Goal: Information Seeking & Learning: Learn about a topic

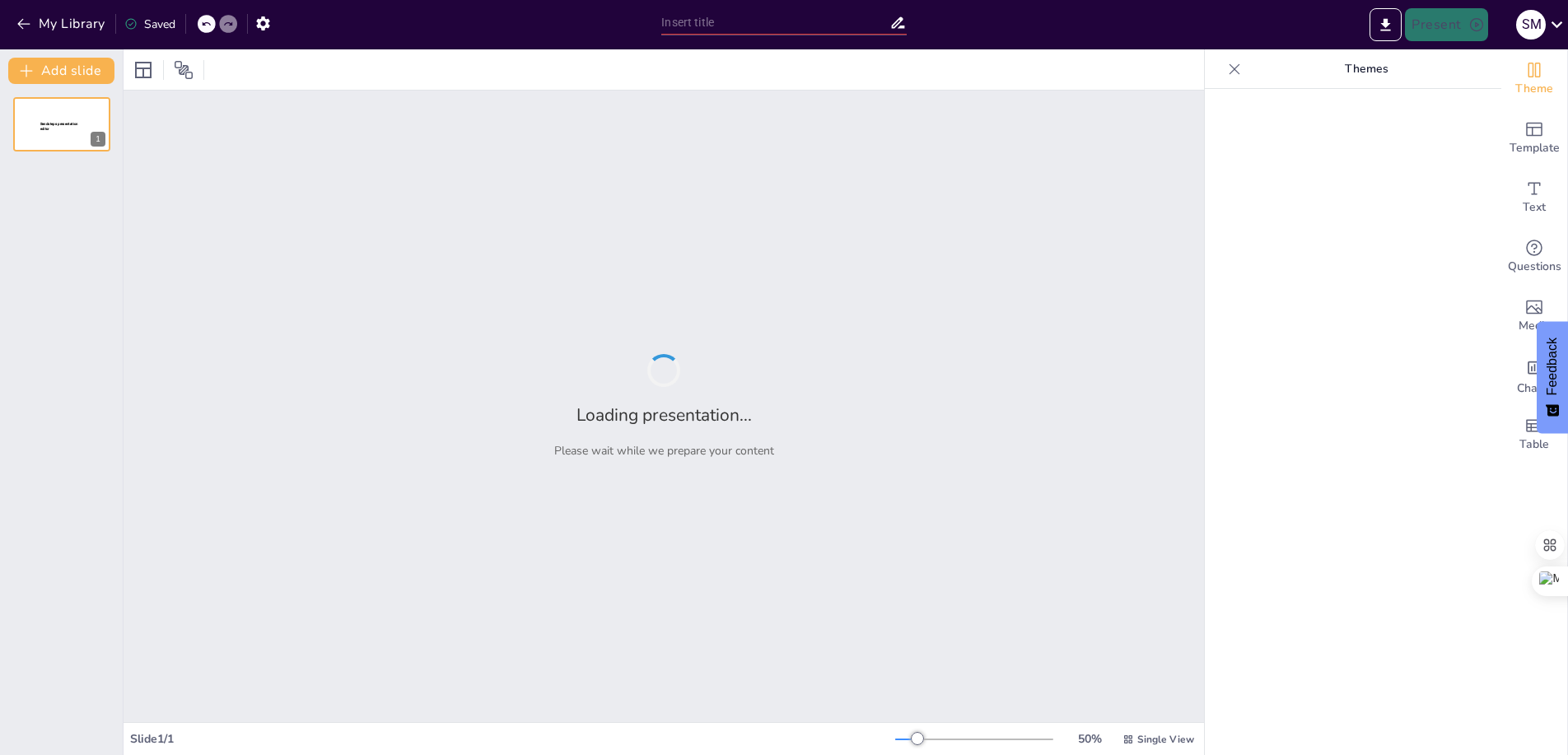
type input "Navigating Intellectual Property: Essential Insights for Green Chemistry Innova…"
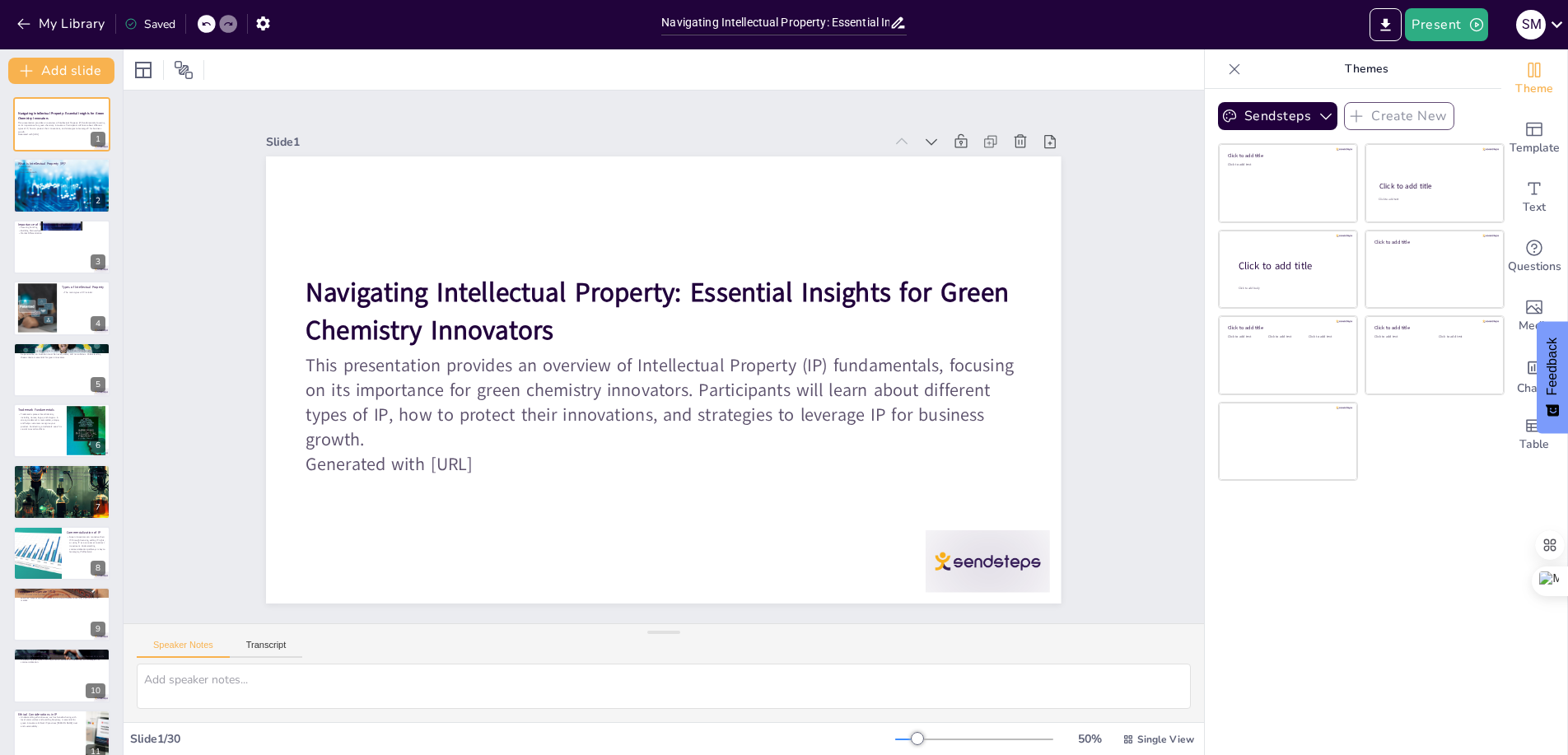
checkbox input "true"
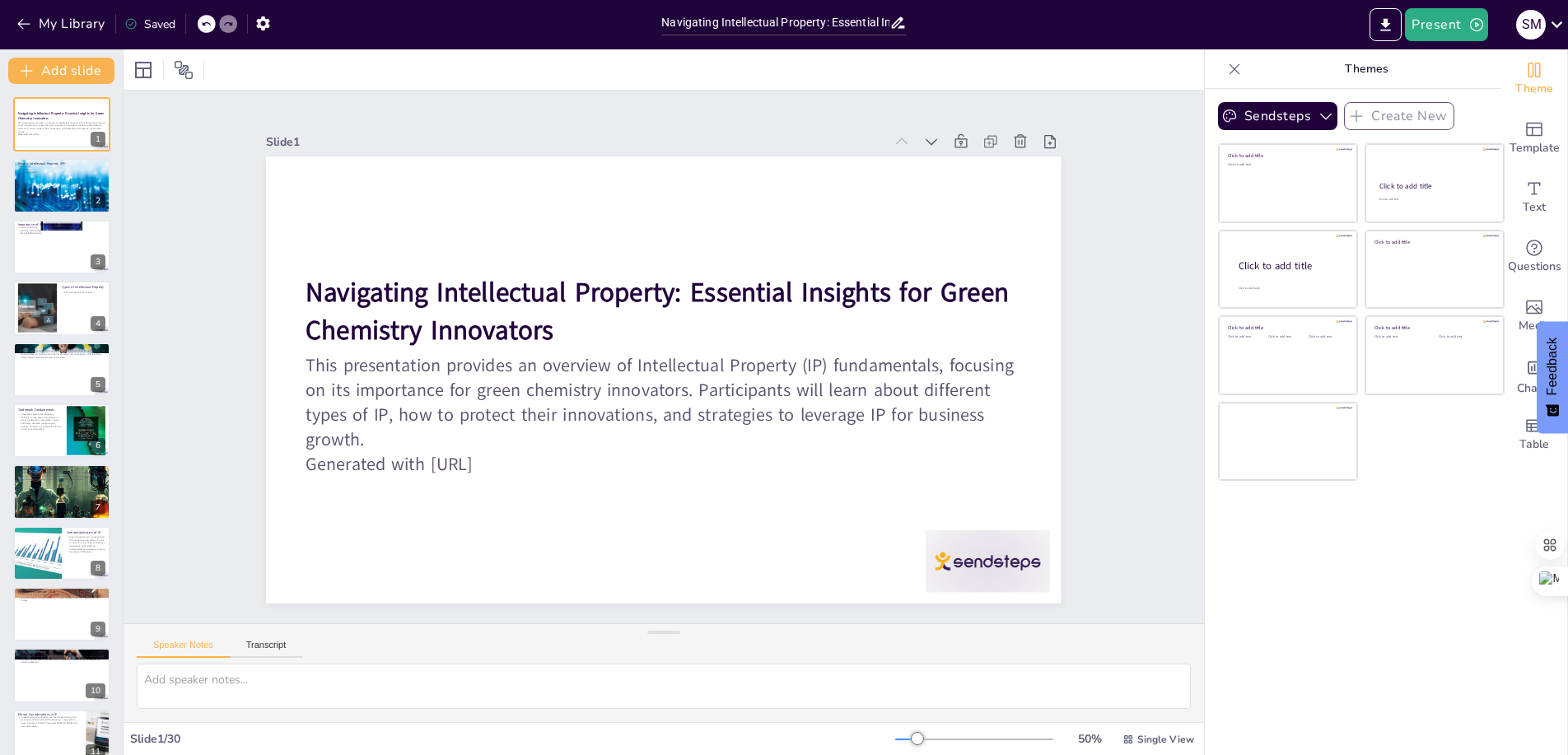
checkbox input "true"
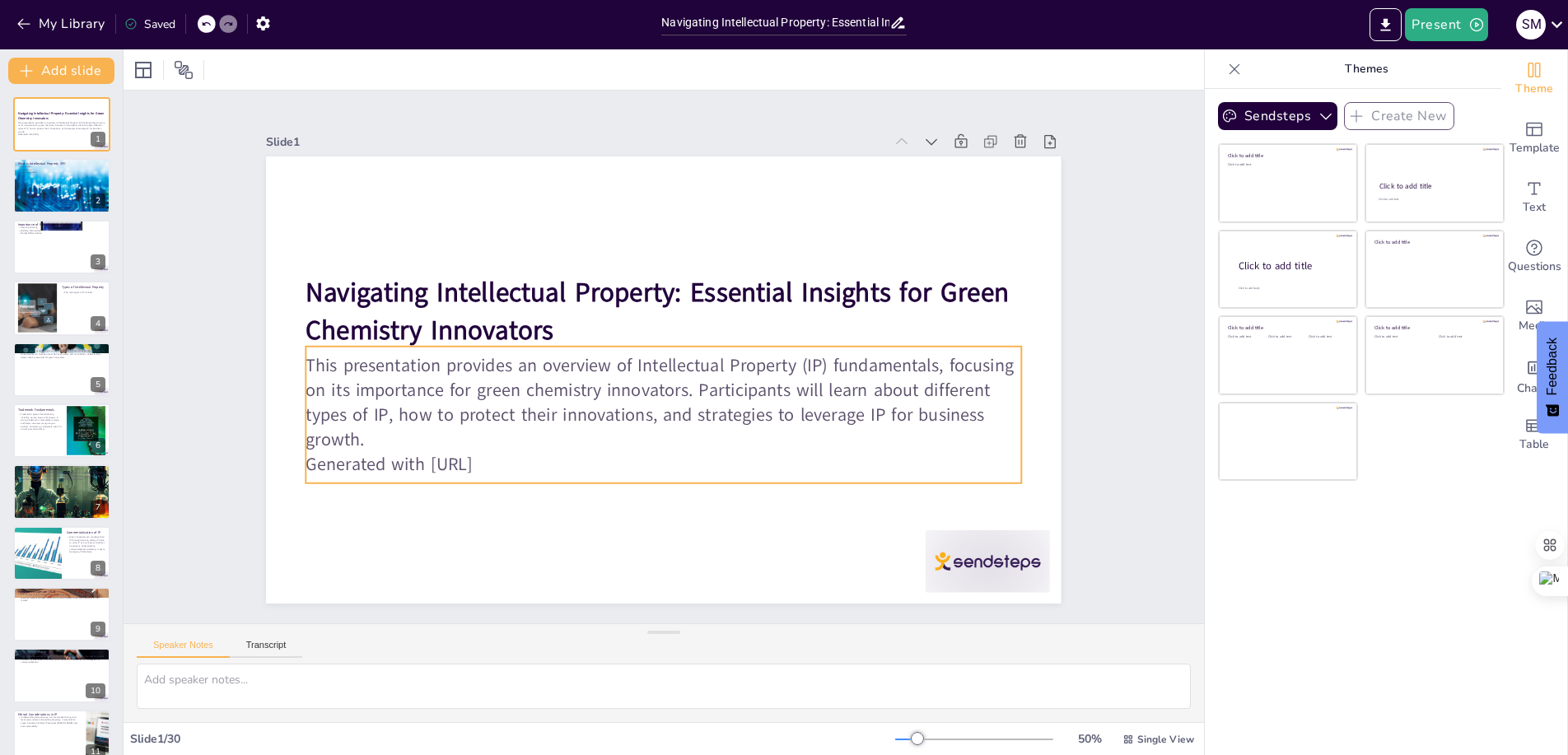
checkbox input "true"
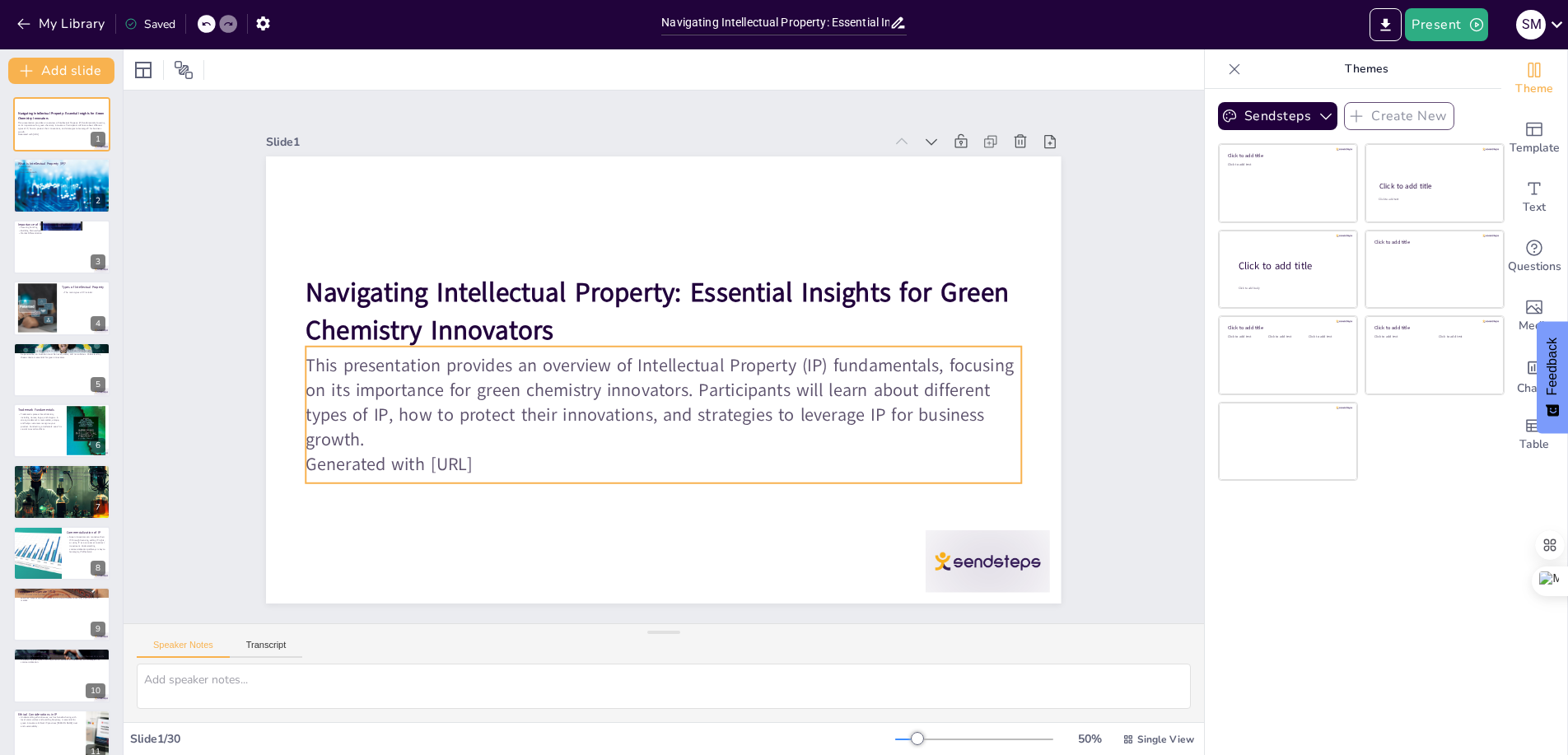
checkbox input "true"
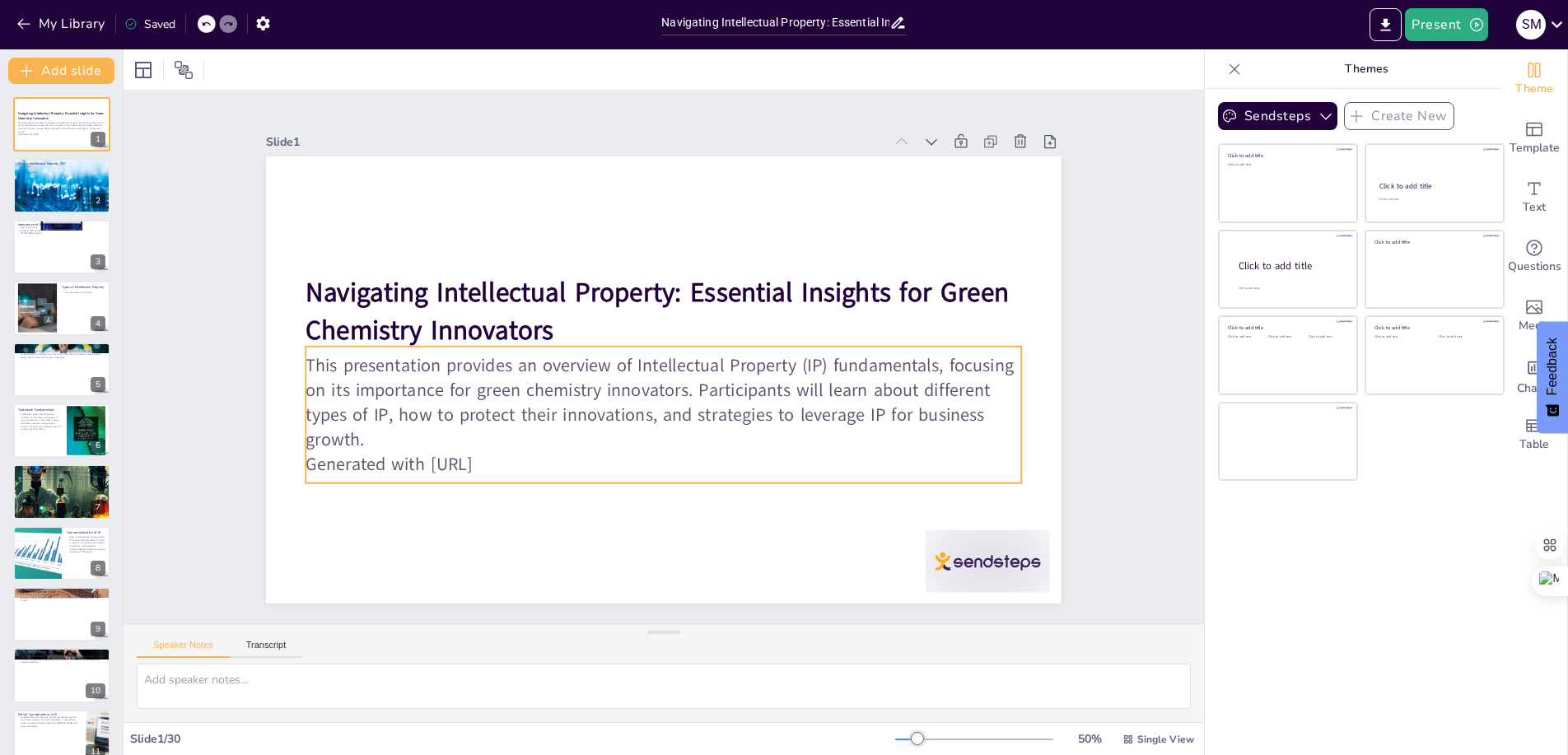
checkbox input "true"
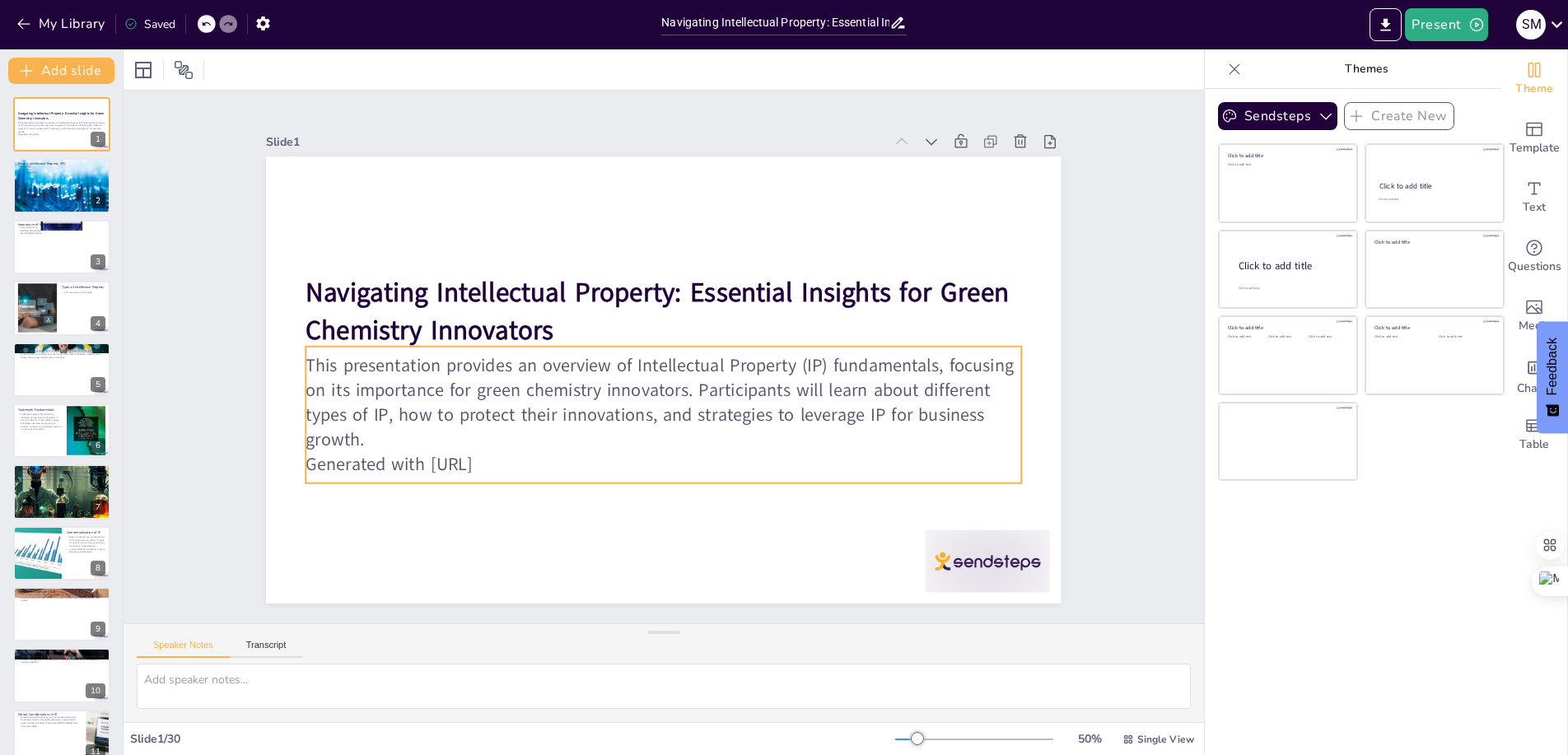
checkbox input "true"
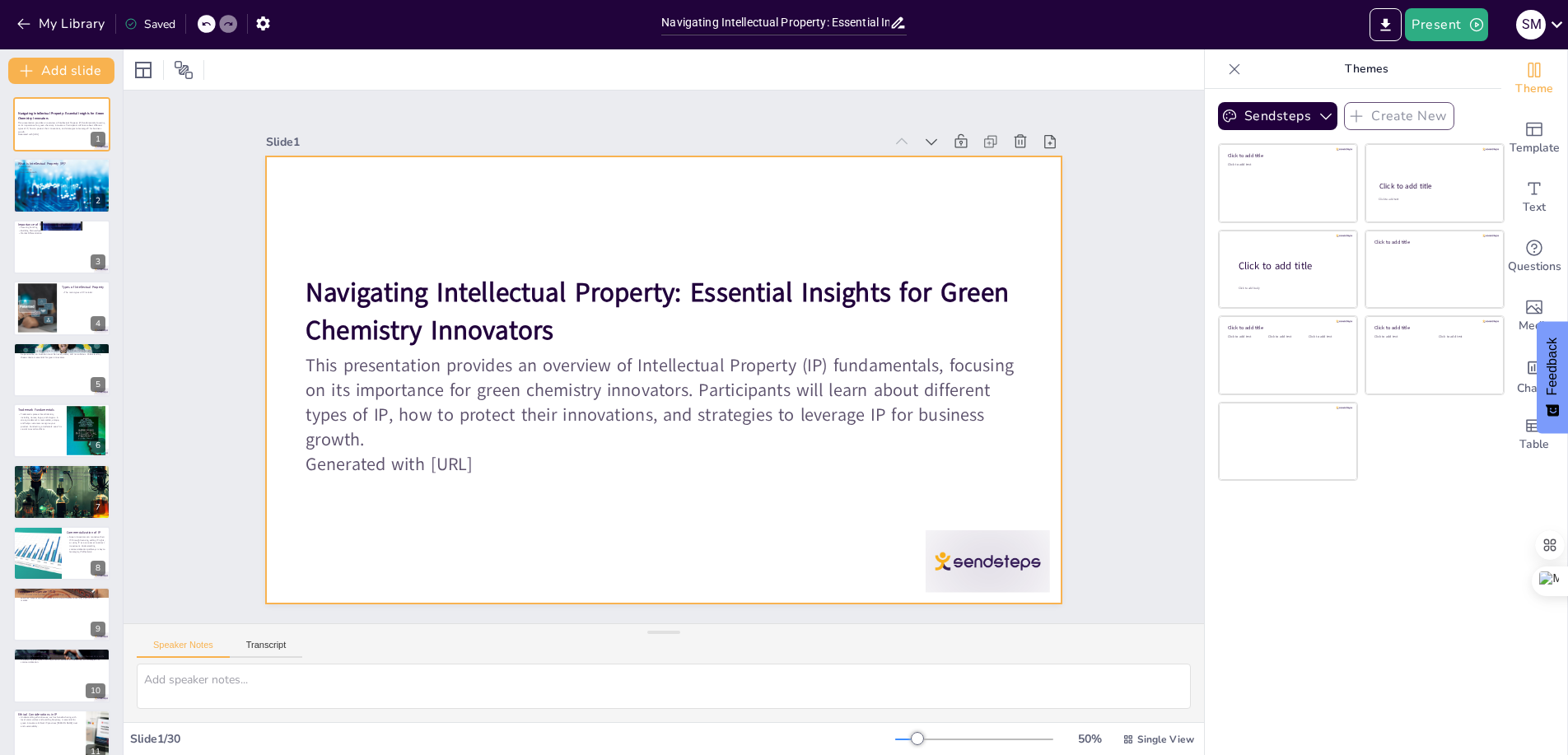
checkbox input "true"
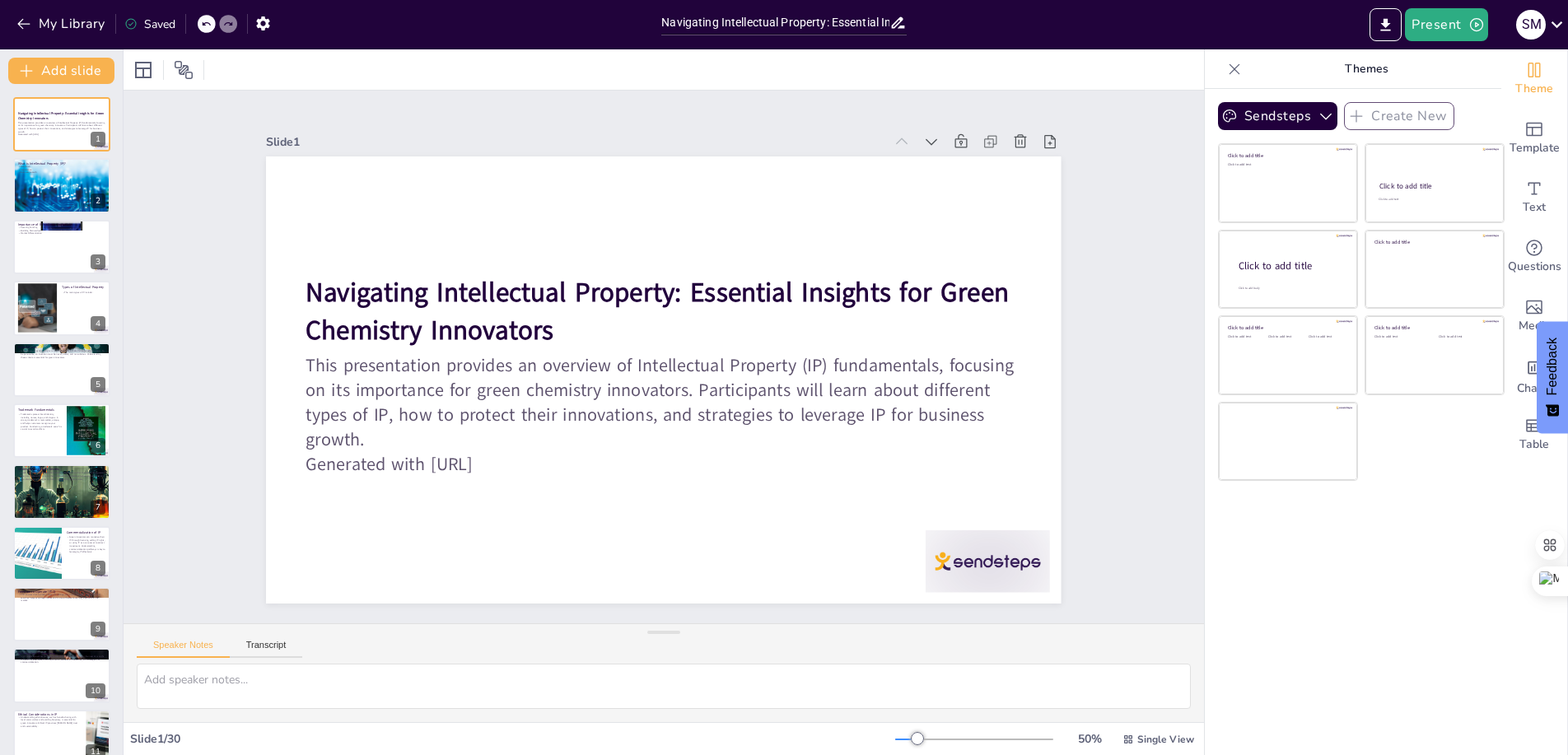
checkbox input "true"
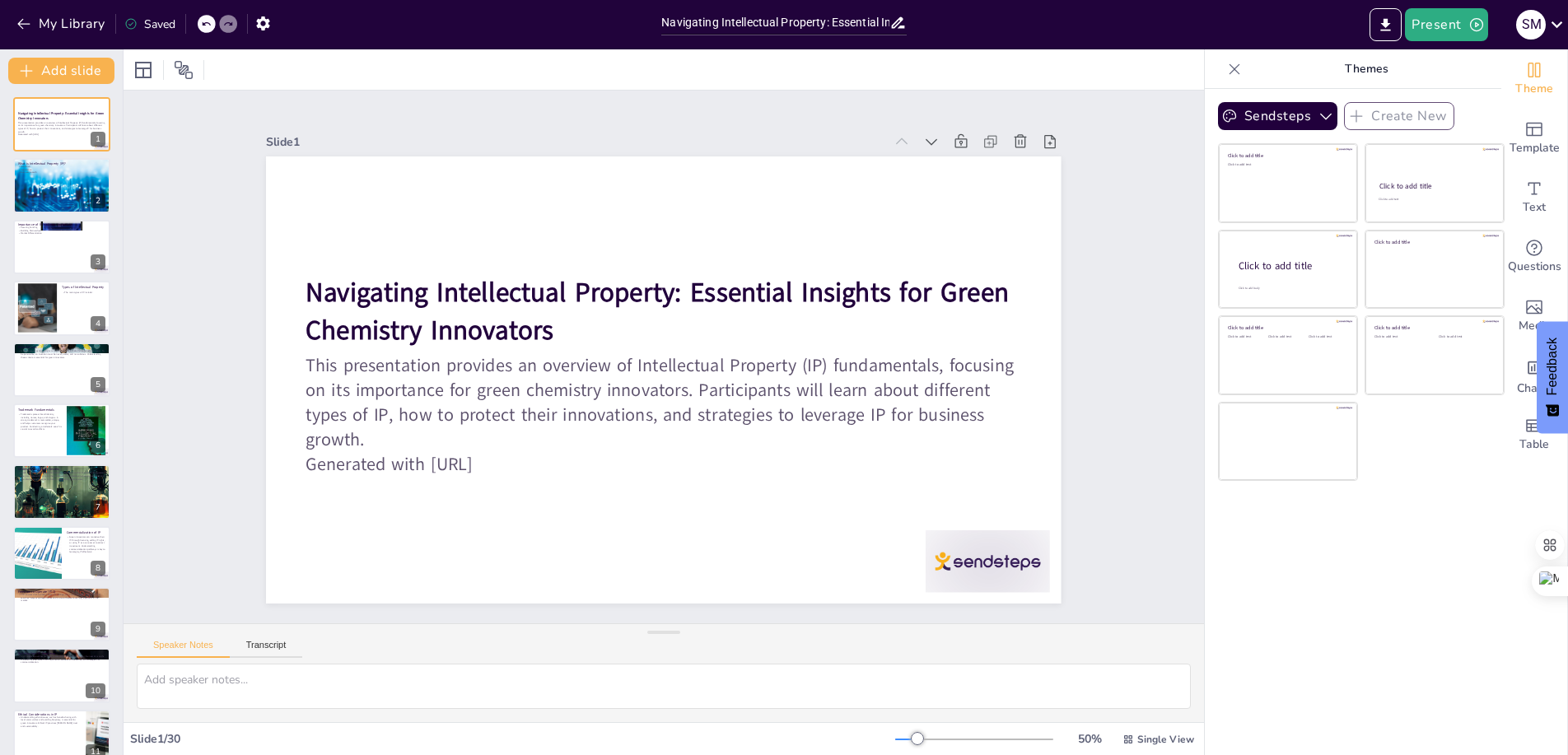
checkbox input "true"
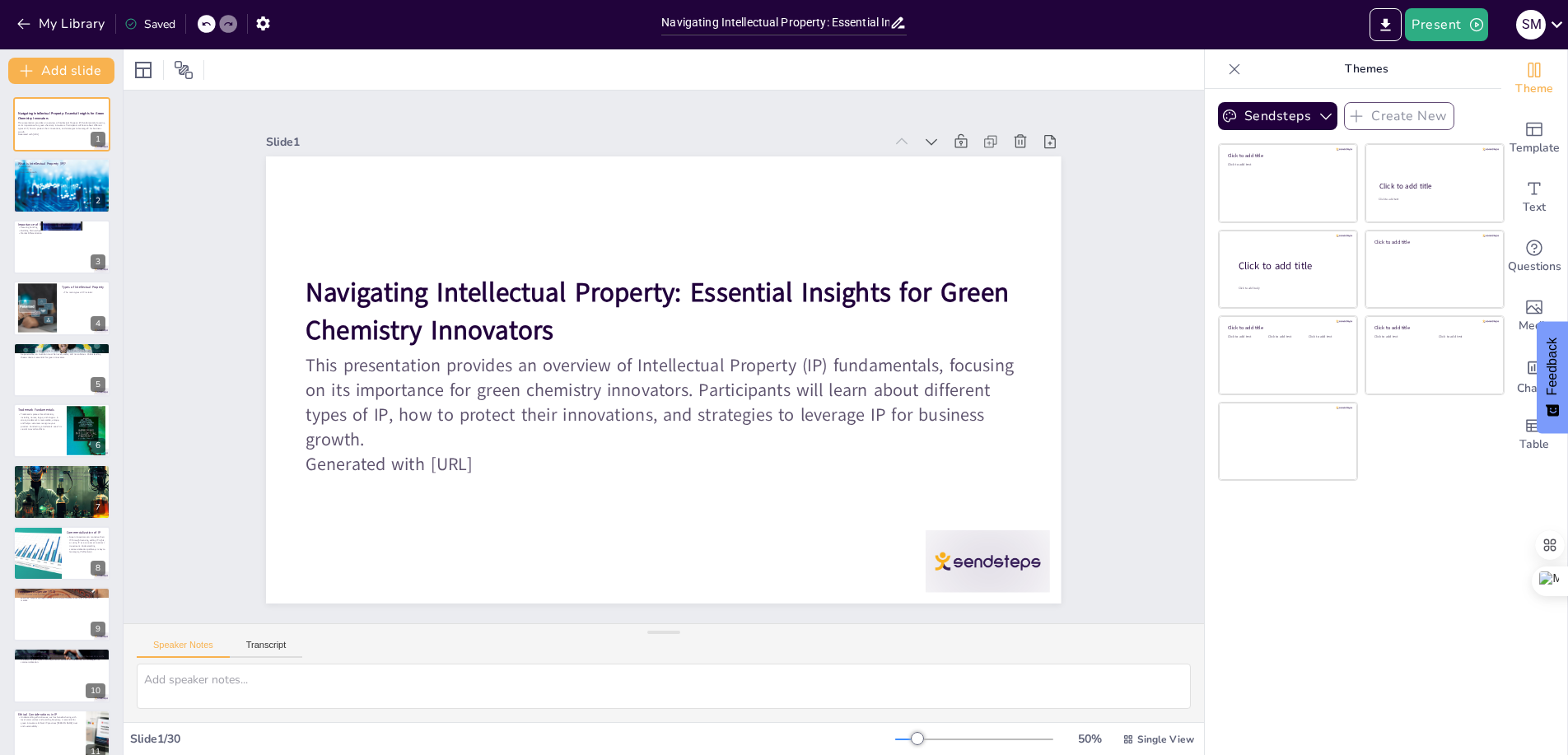
checkbox input "true"
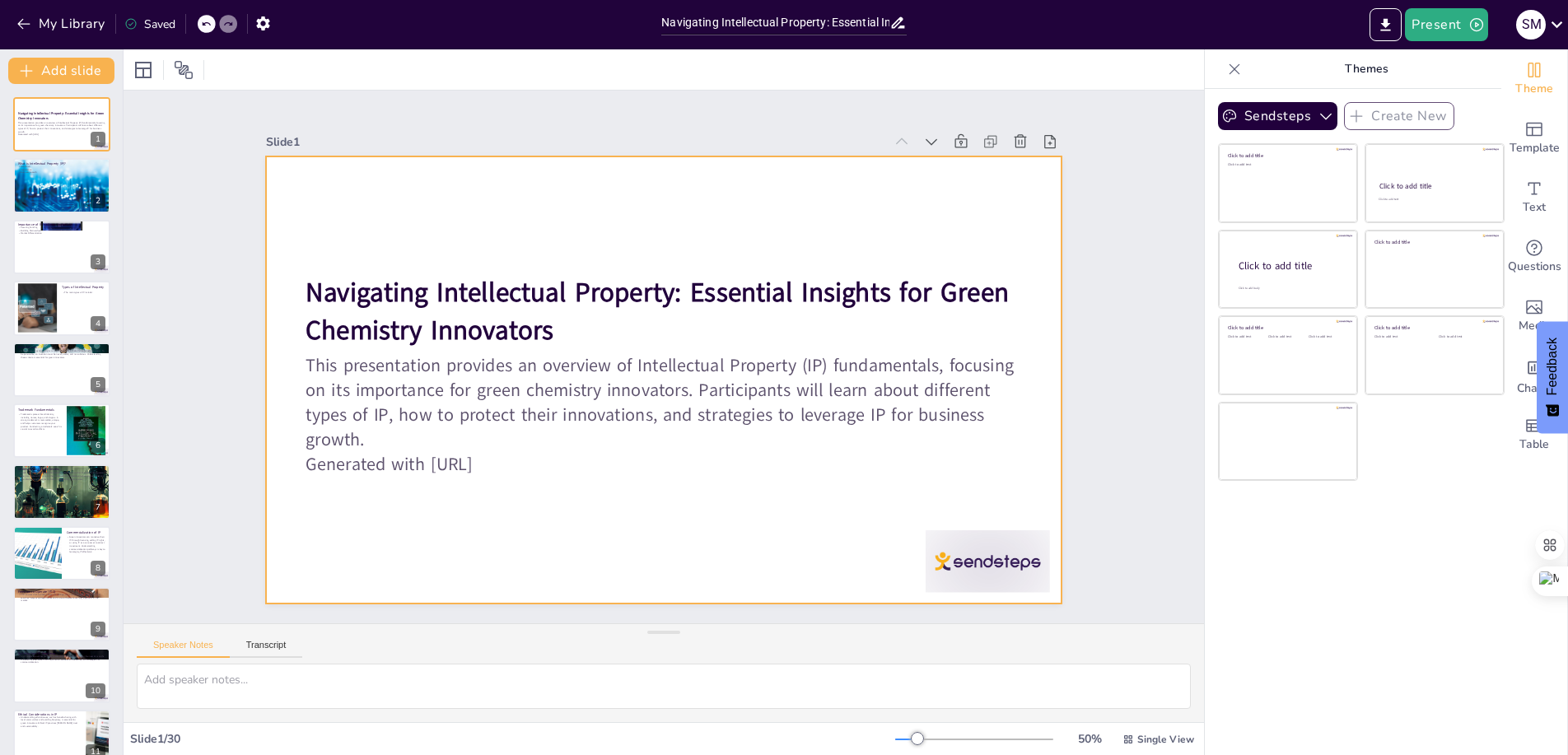
checkbox input "true"
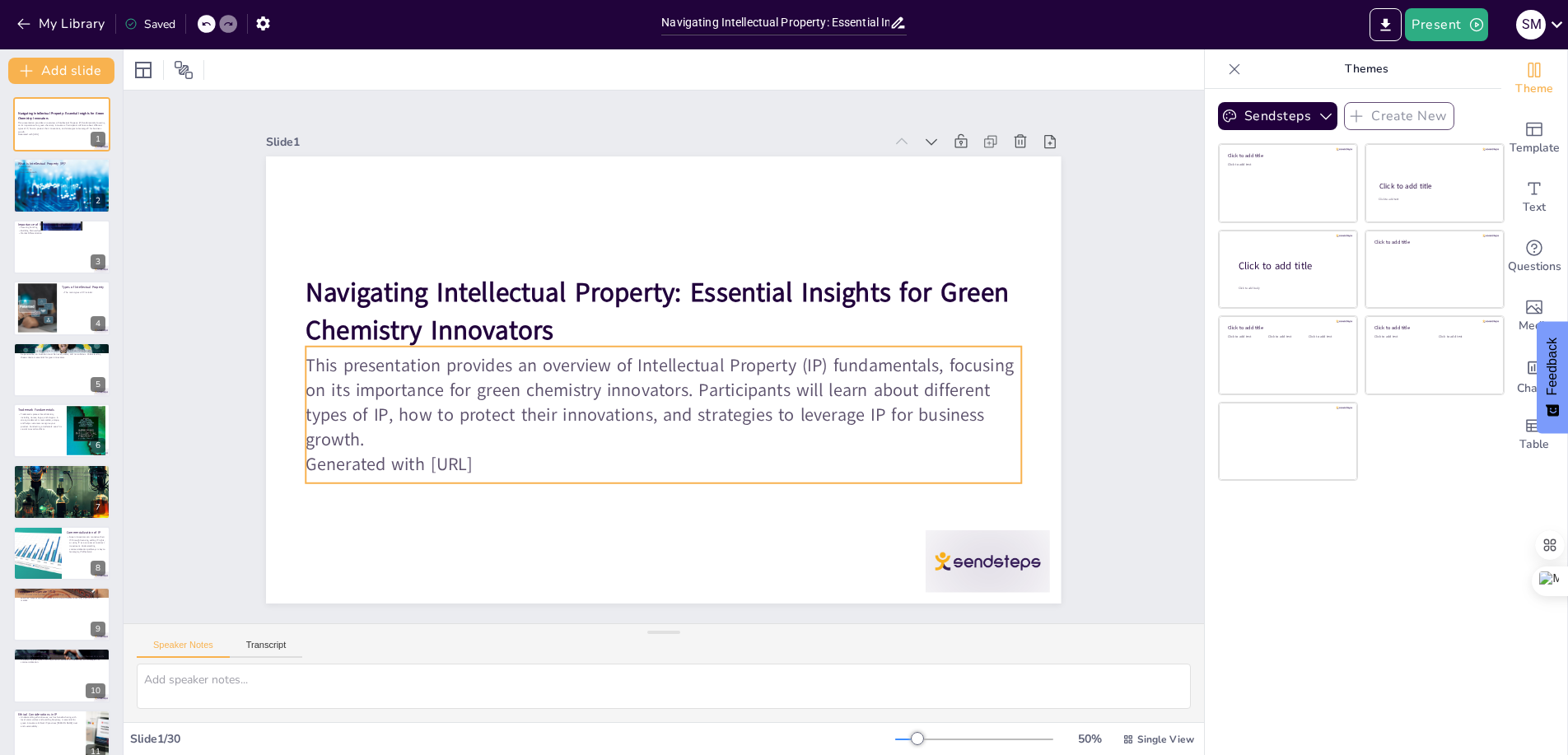
checkbox input "true"
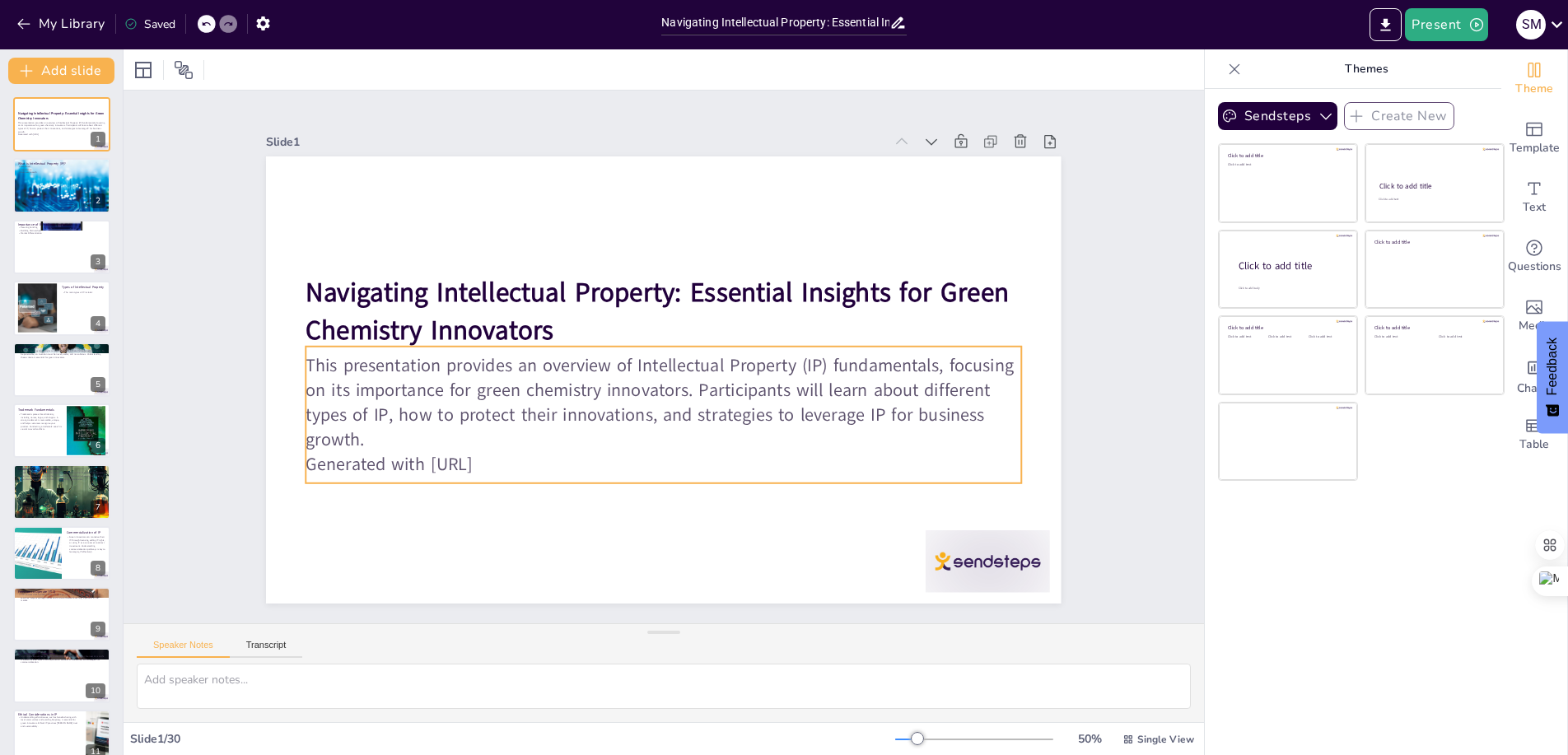
click at [309, 378] on p "This presentation provides an overview of Intellectual Property (IP) fundamenta…" at bounding box center [659, 402] width 722 height 173
checkbox input "true"
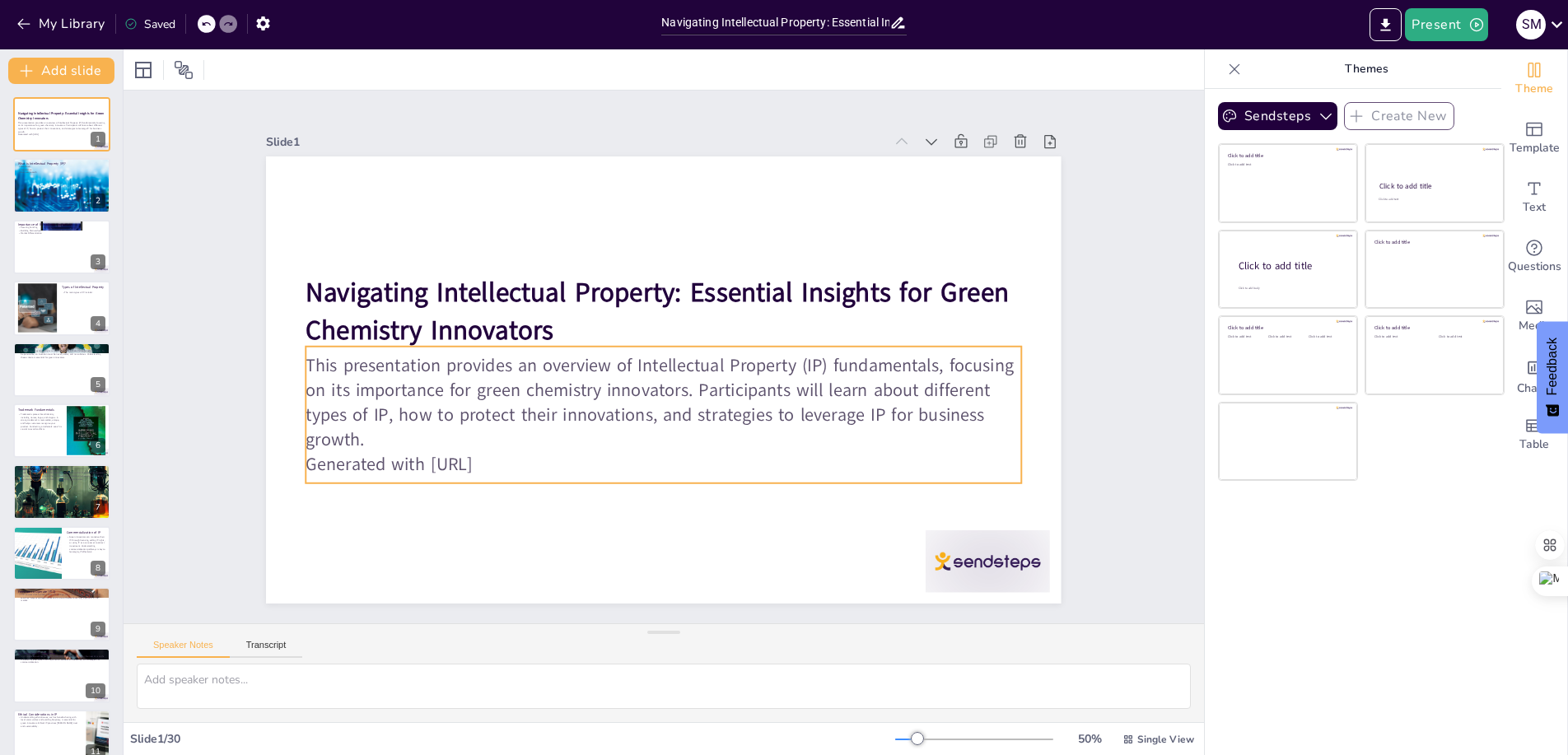
checkbox input "true"
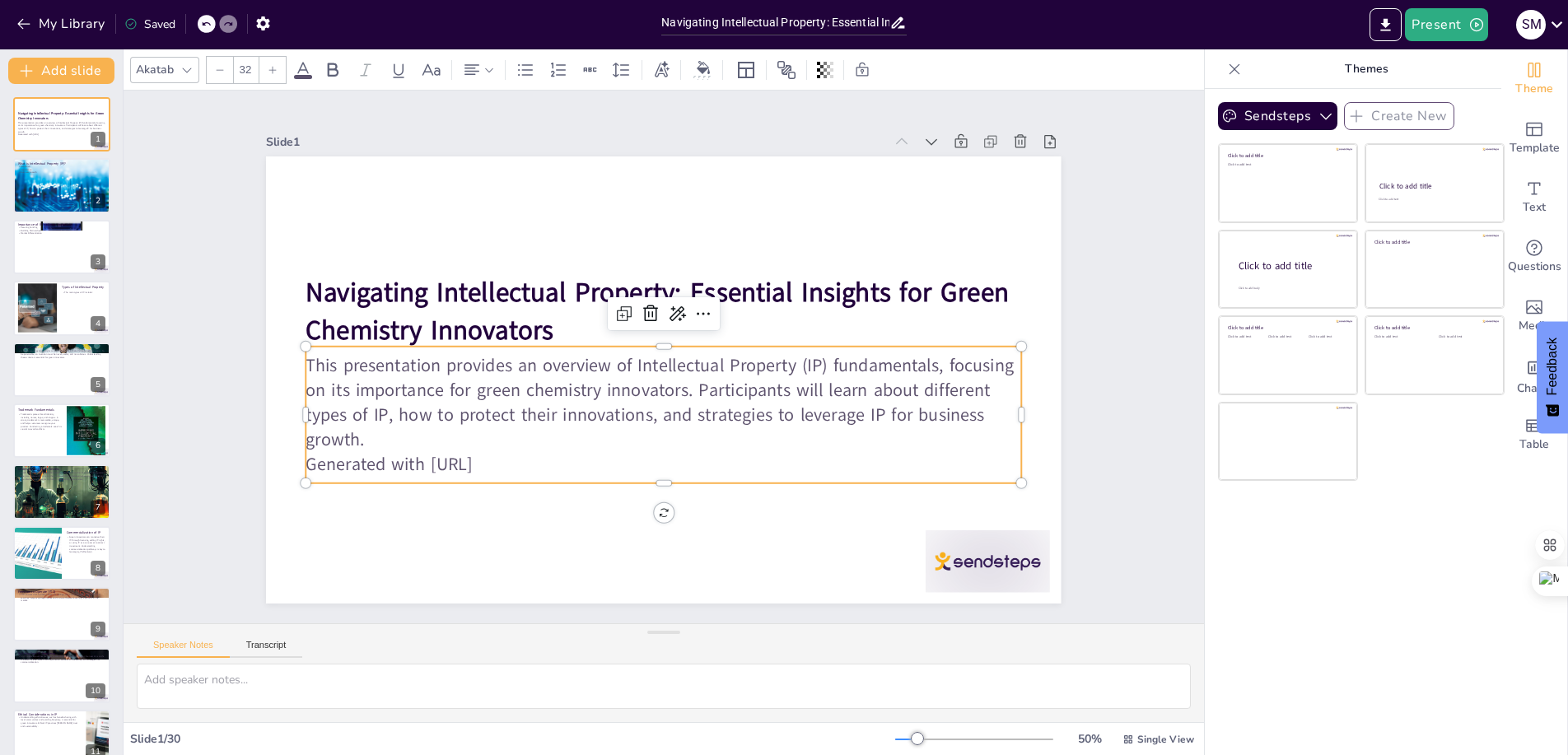
checkbox input "true"
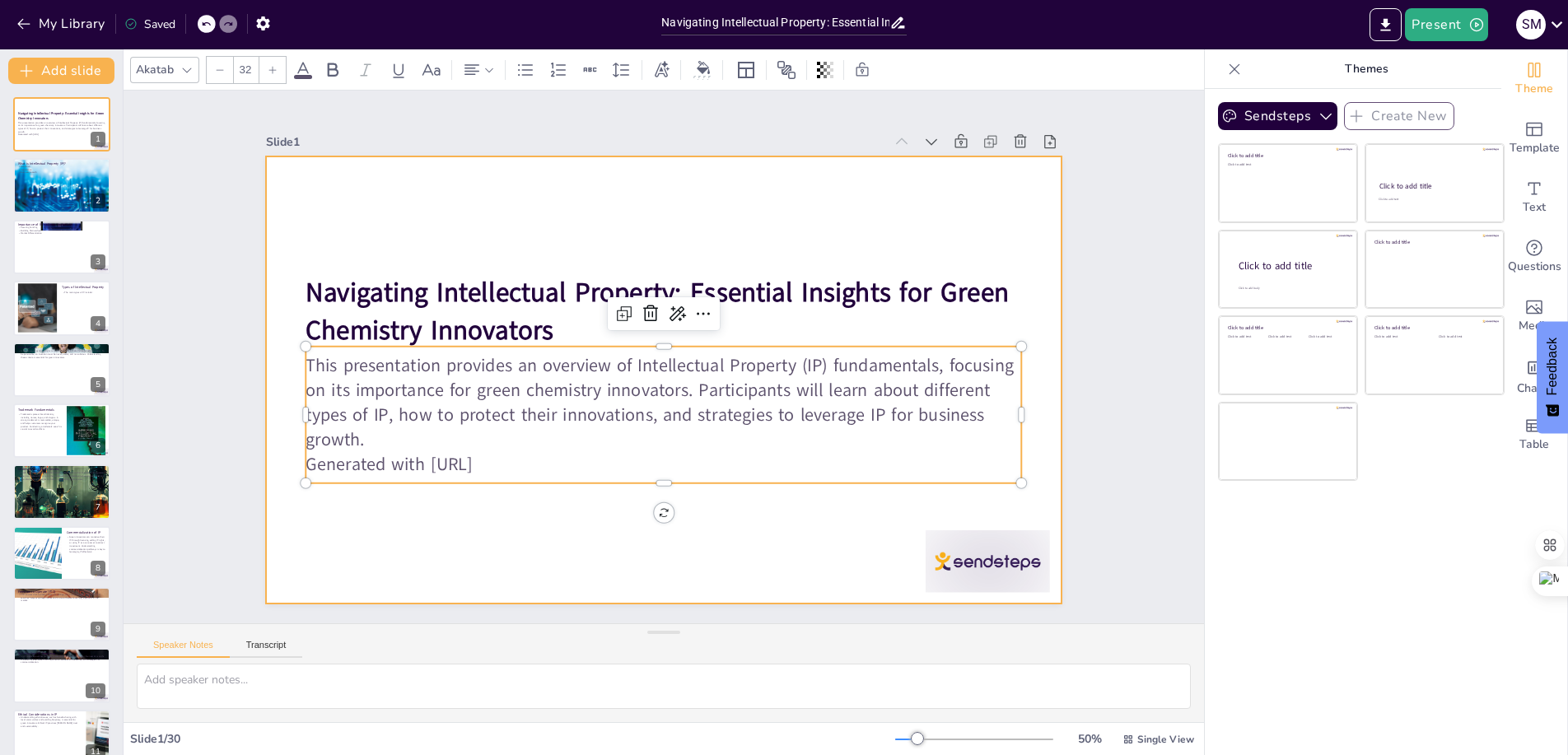
checkbox input "true"
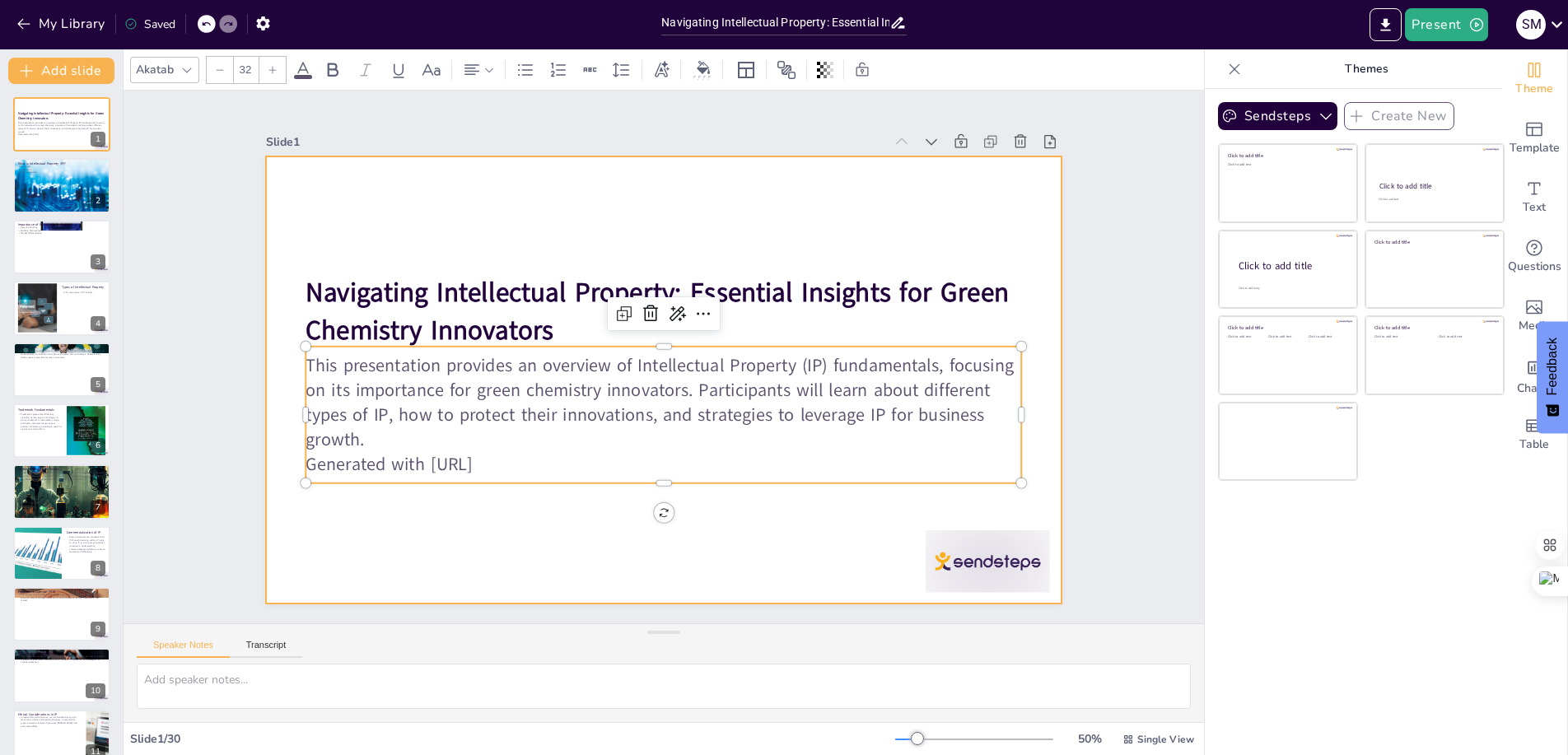
checkbox input "true"
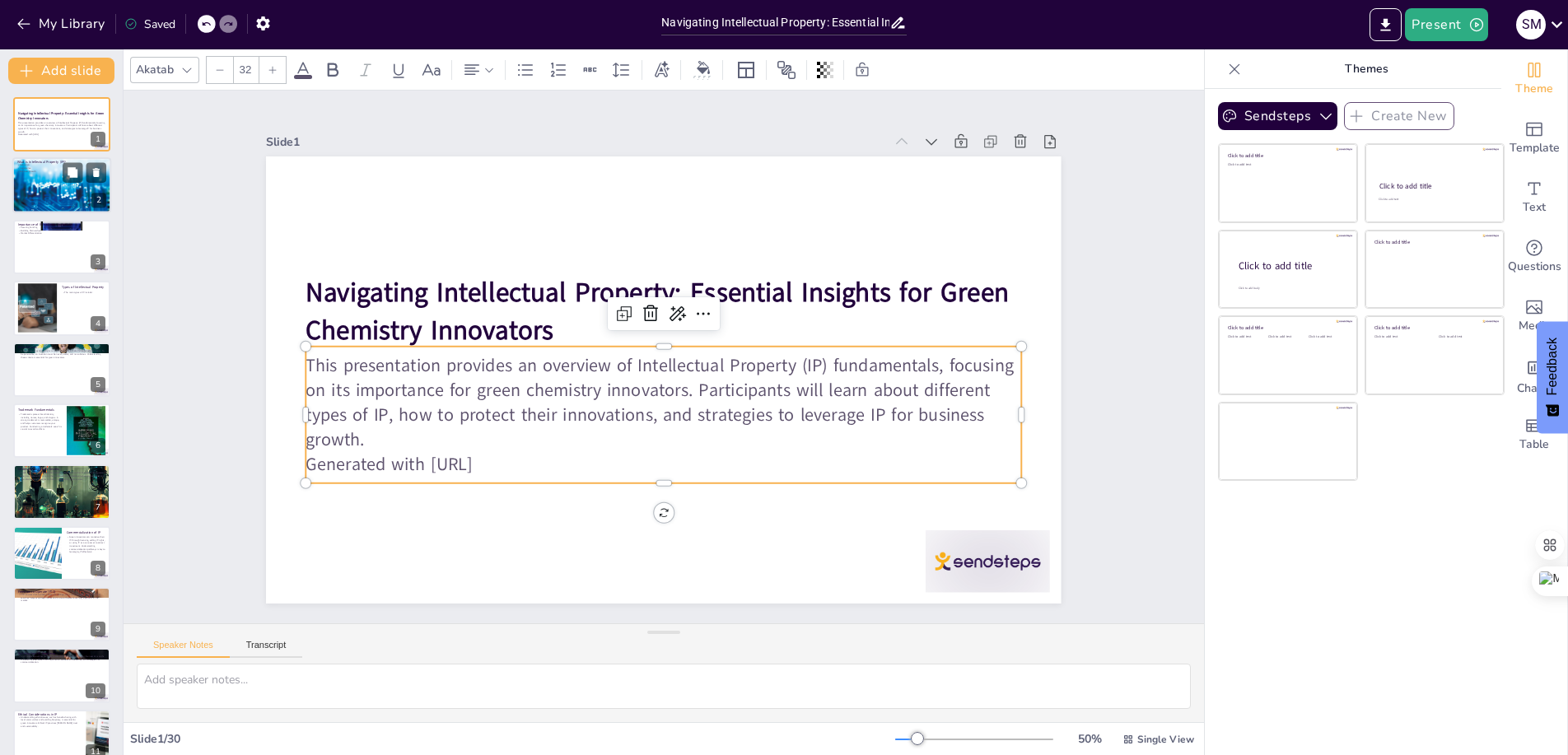
checkbox input "true"
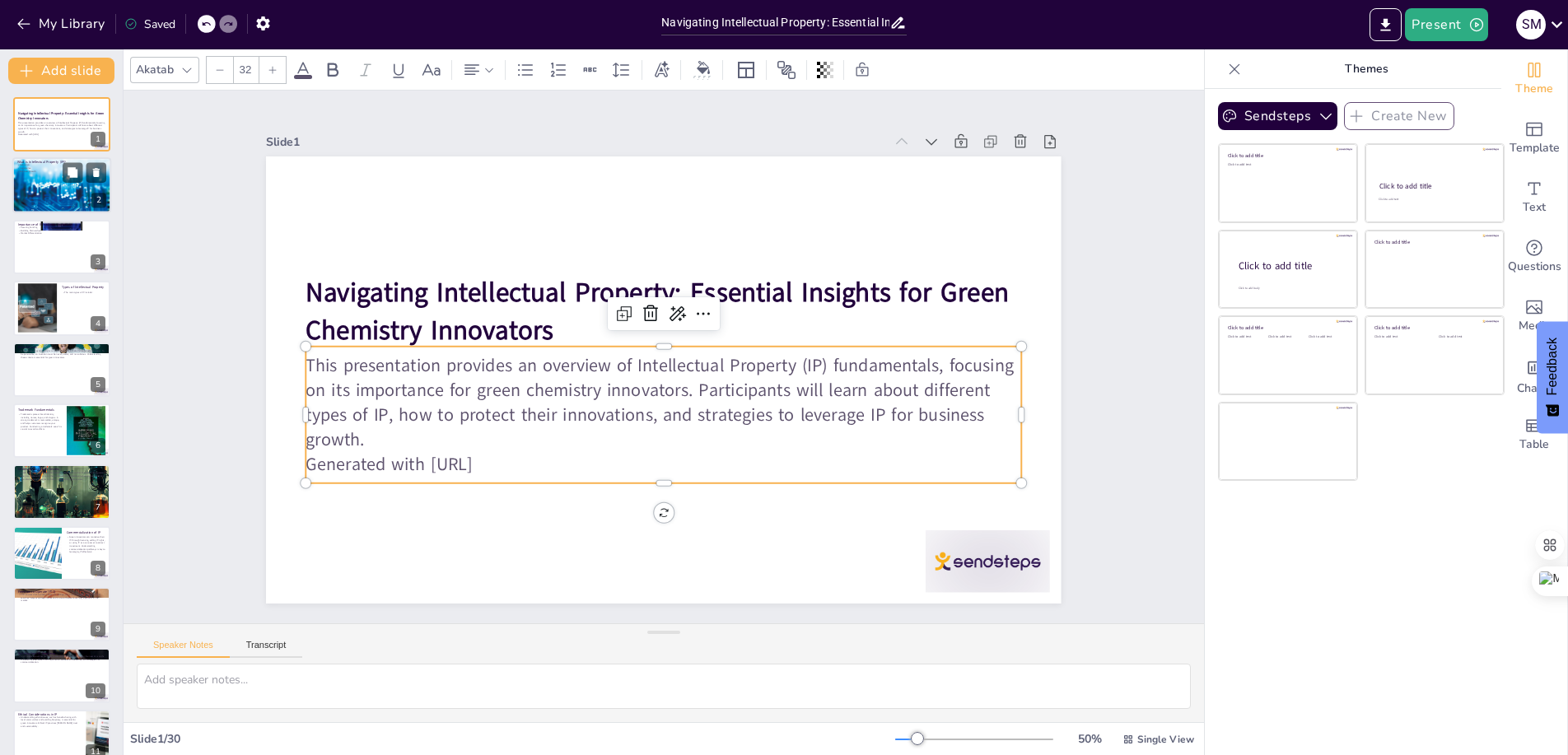
checkbox input "true"
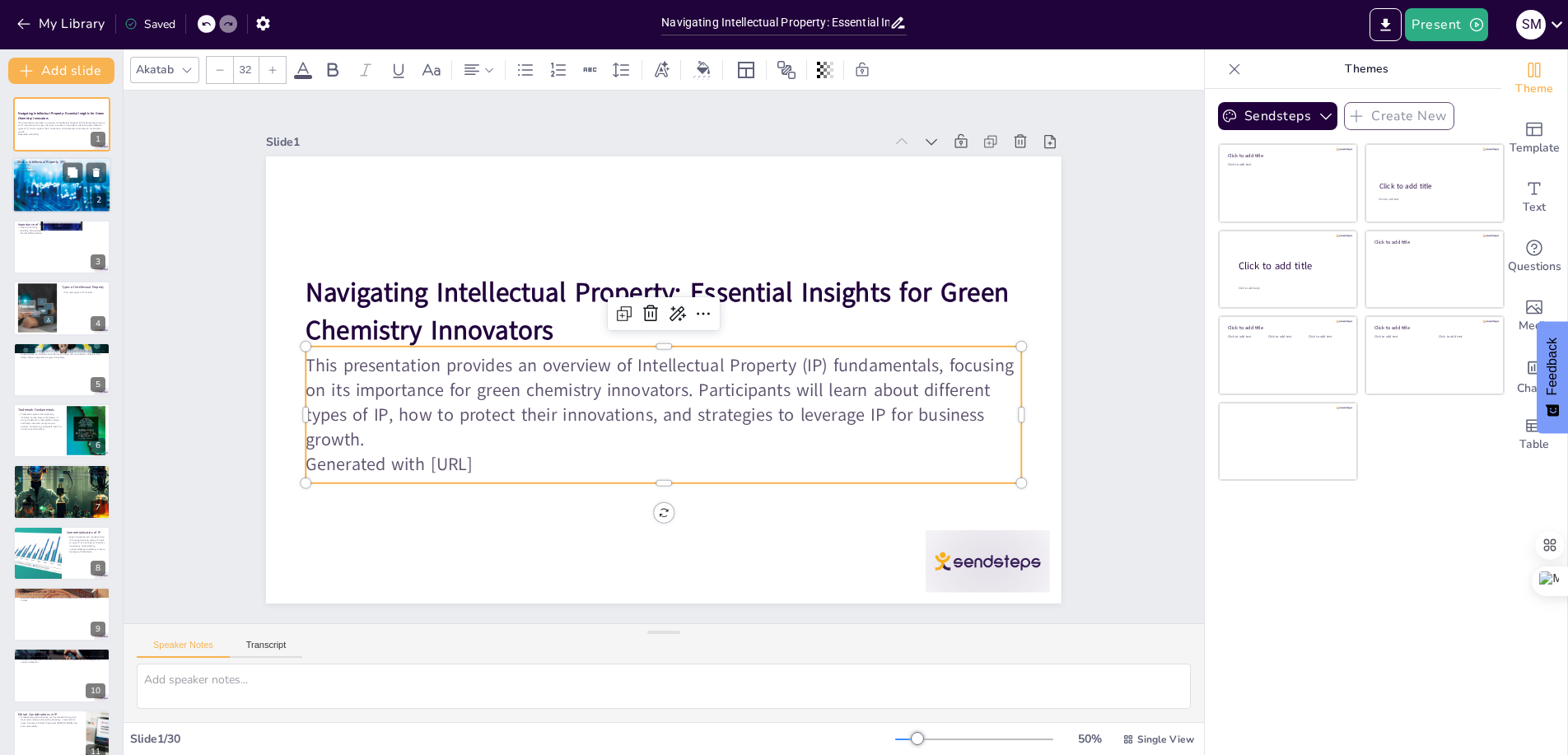
checkbox input "true"
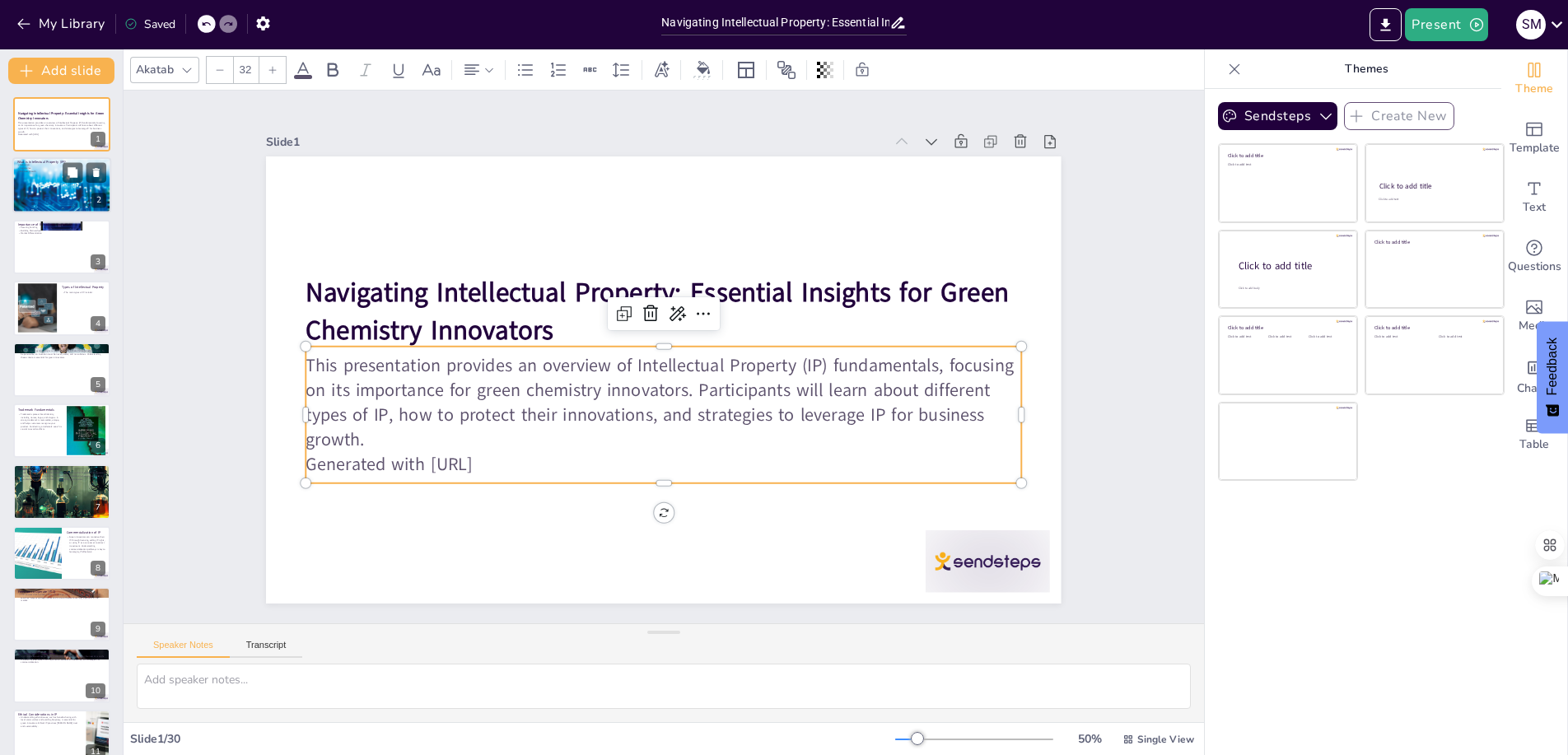
click at [67, 190] on div at bounding box center [62, 185] width 99 height 70
type textarea "Intellectual Property (IP) encompasses the legal rights granted to individuals …"
checkbox input "true"
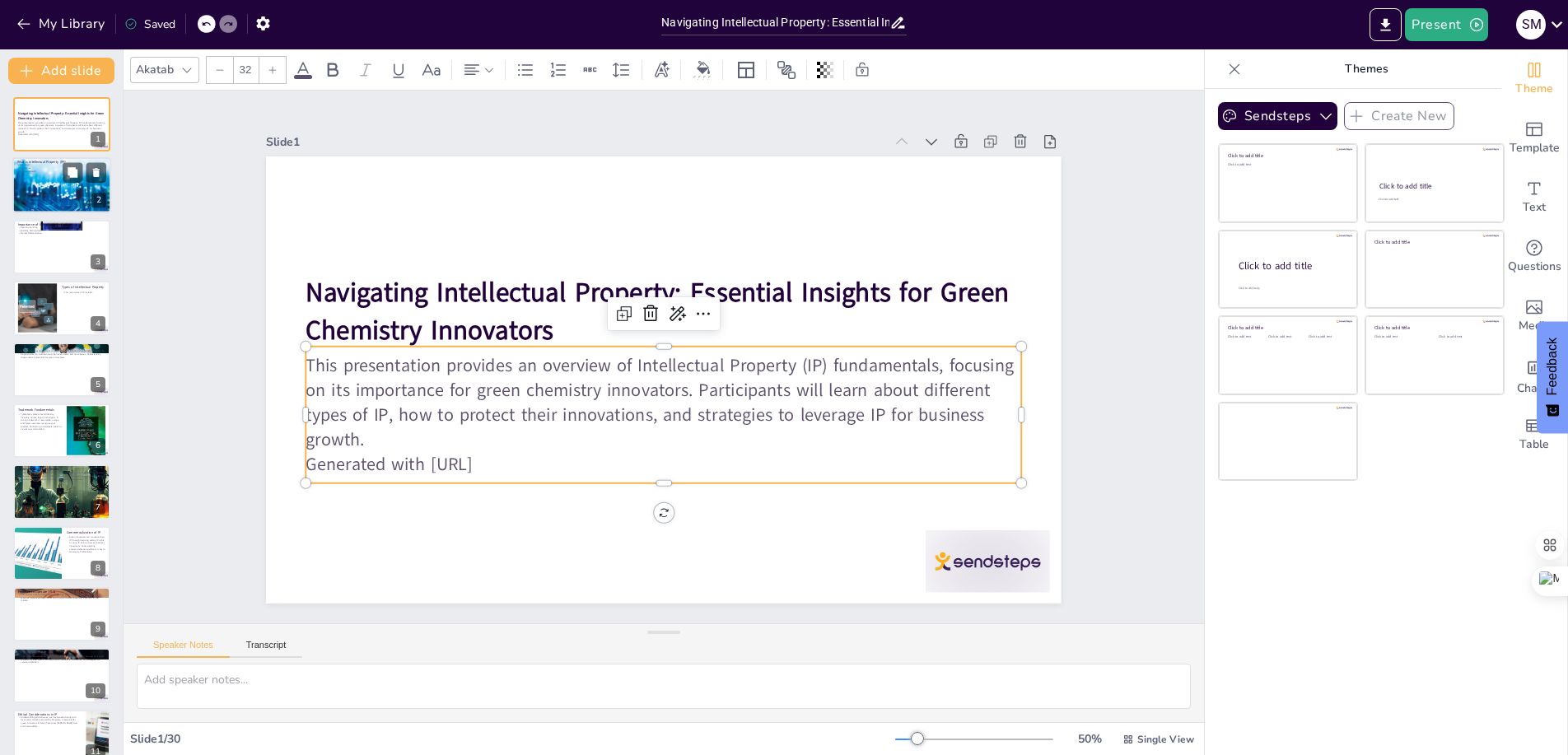
checkbox input "true"
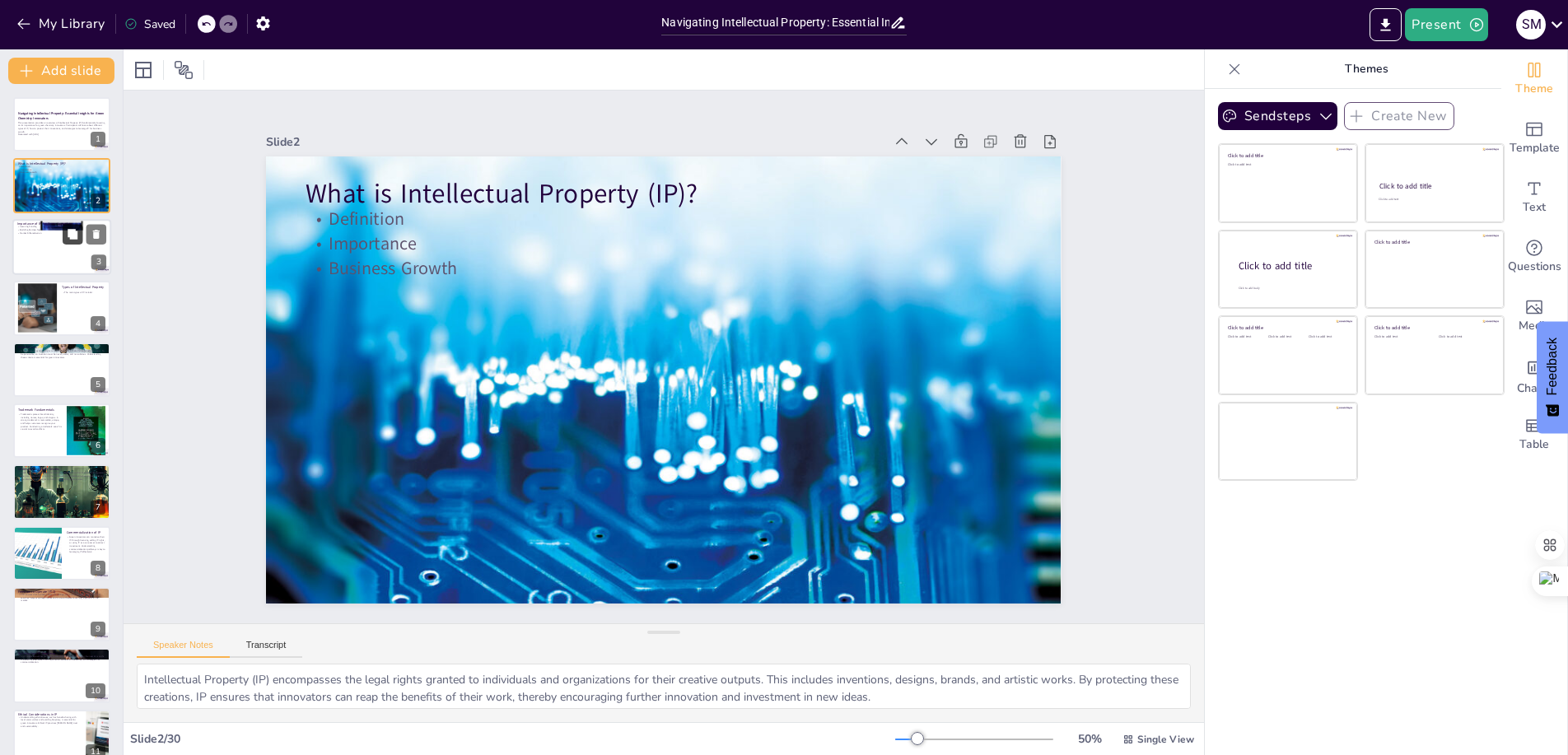
checkbox input "true"
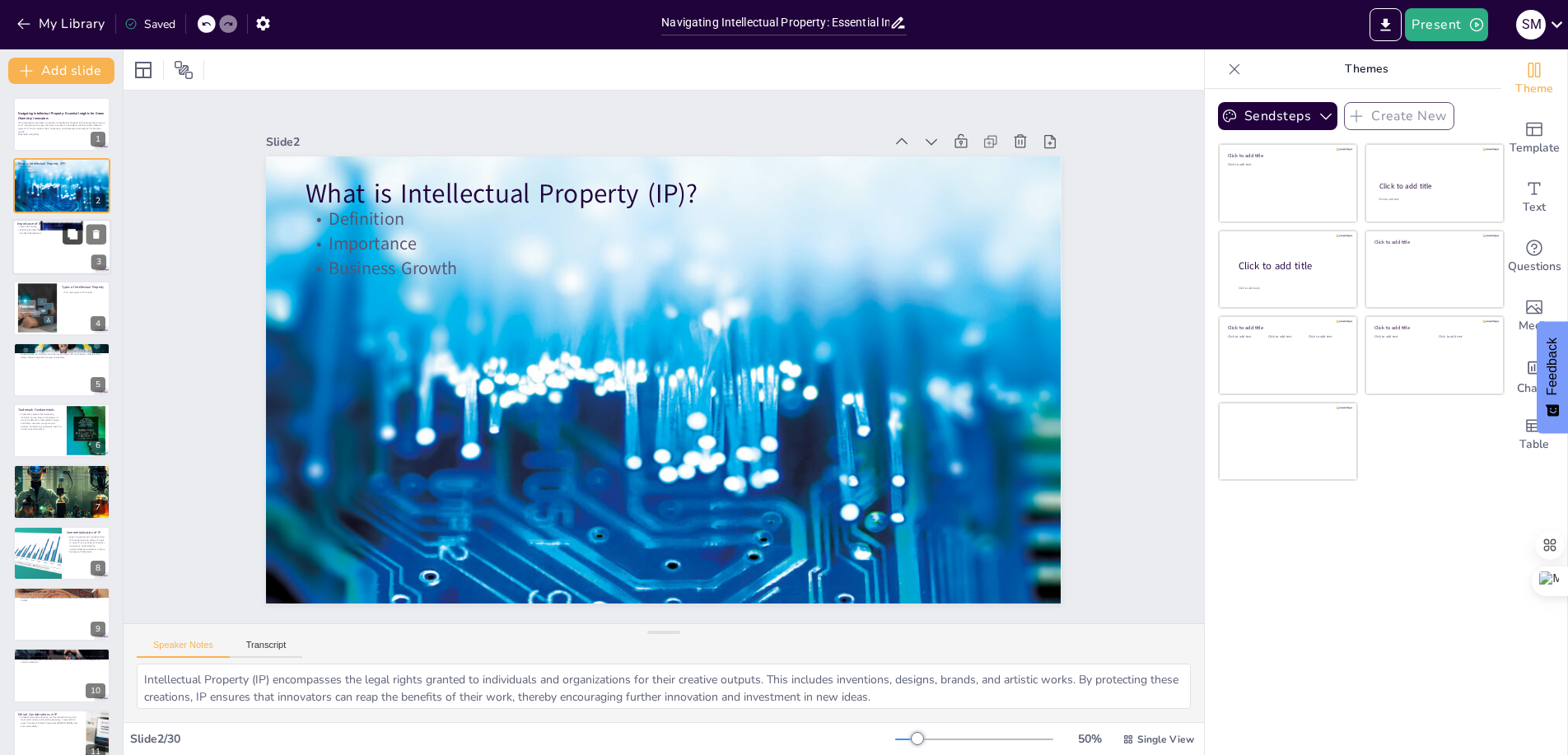
checkbox input "true"
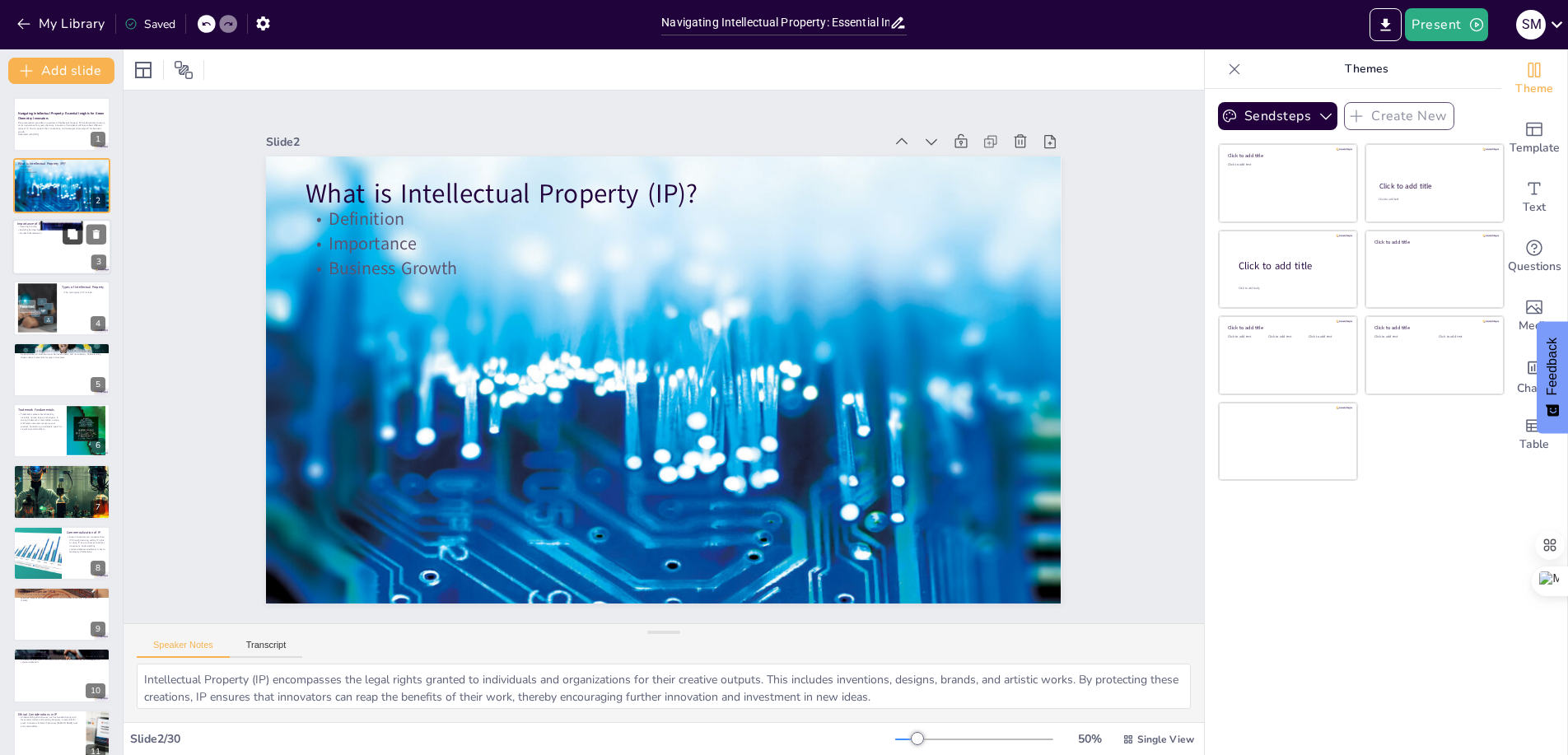
checkbox input "true"
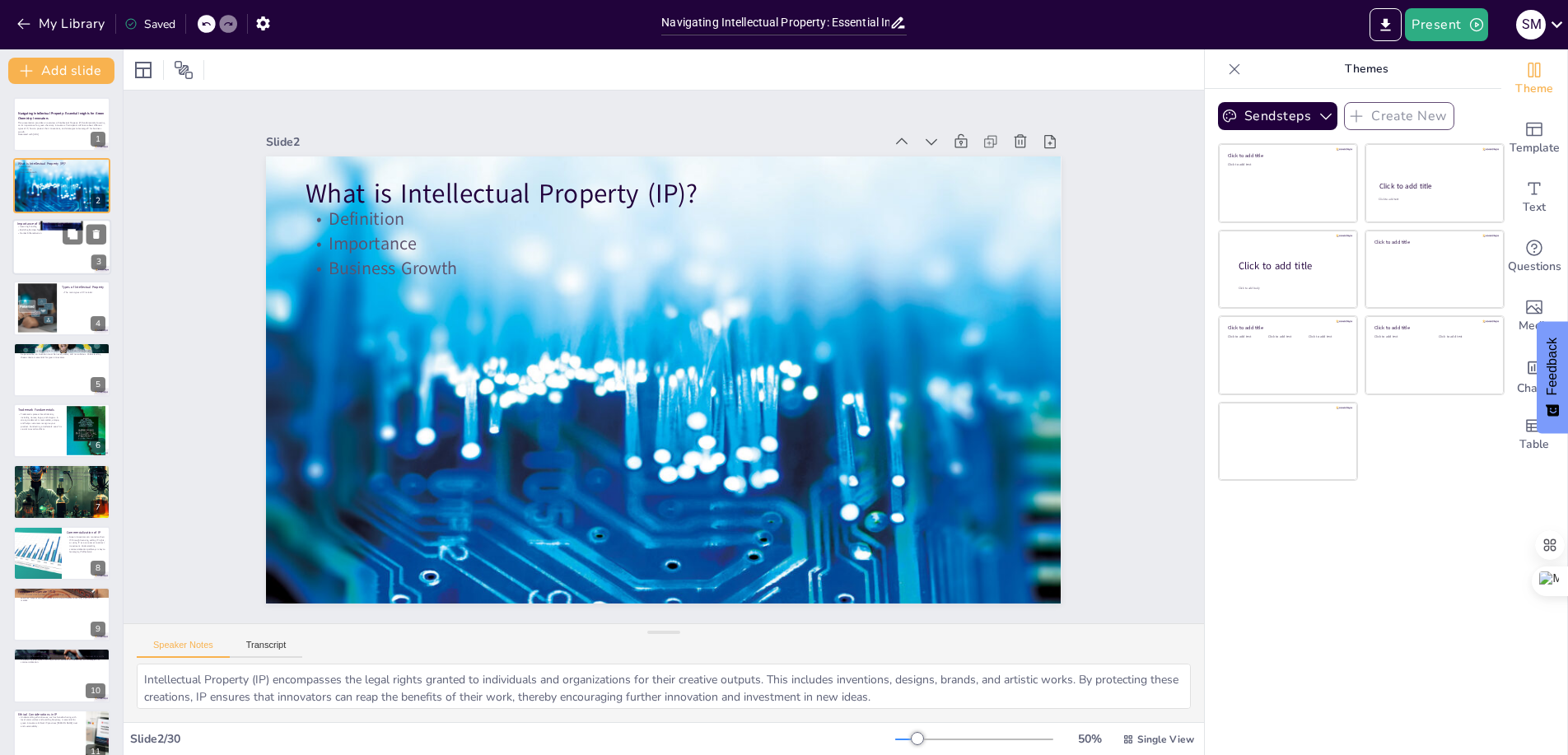
checkbox input "true"
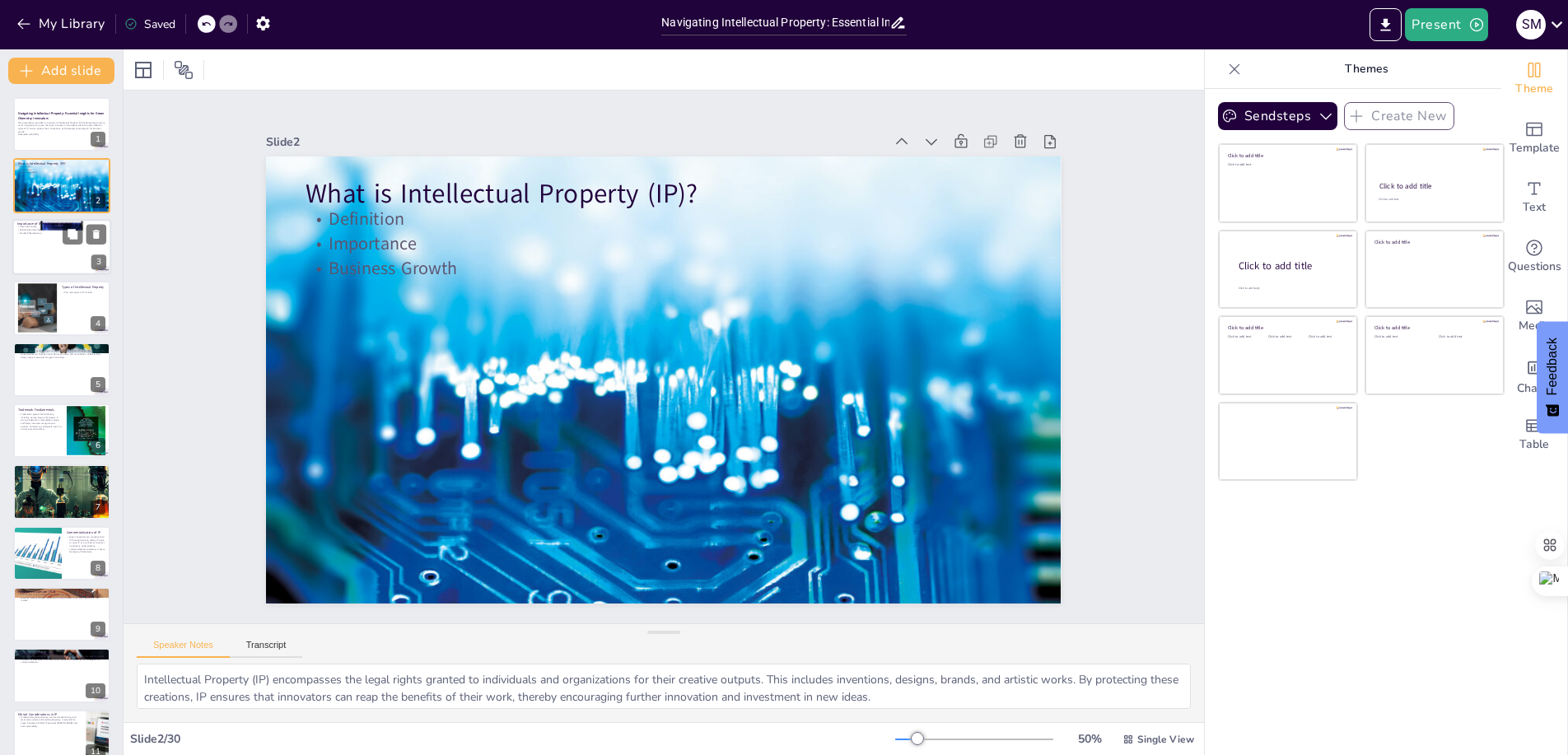
click at [62, 265] on div at bounding box center [62, 247] width 99 height 56
type textarea "Securing funding is crucial for green innovators. Investors are more likely to …"
checkbox input "true"
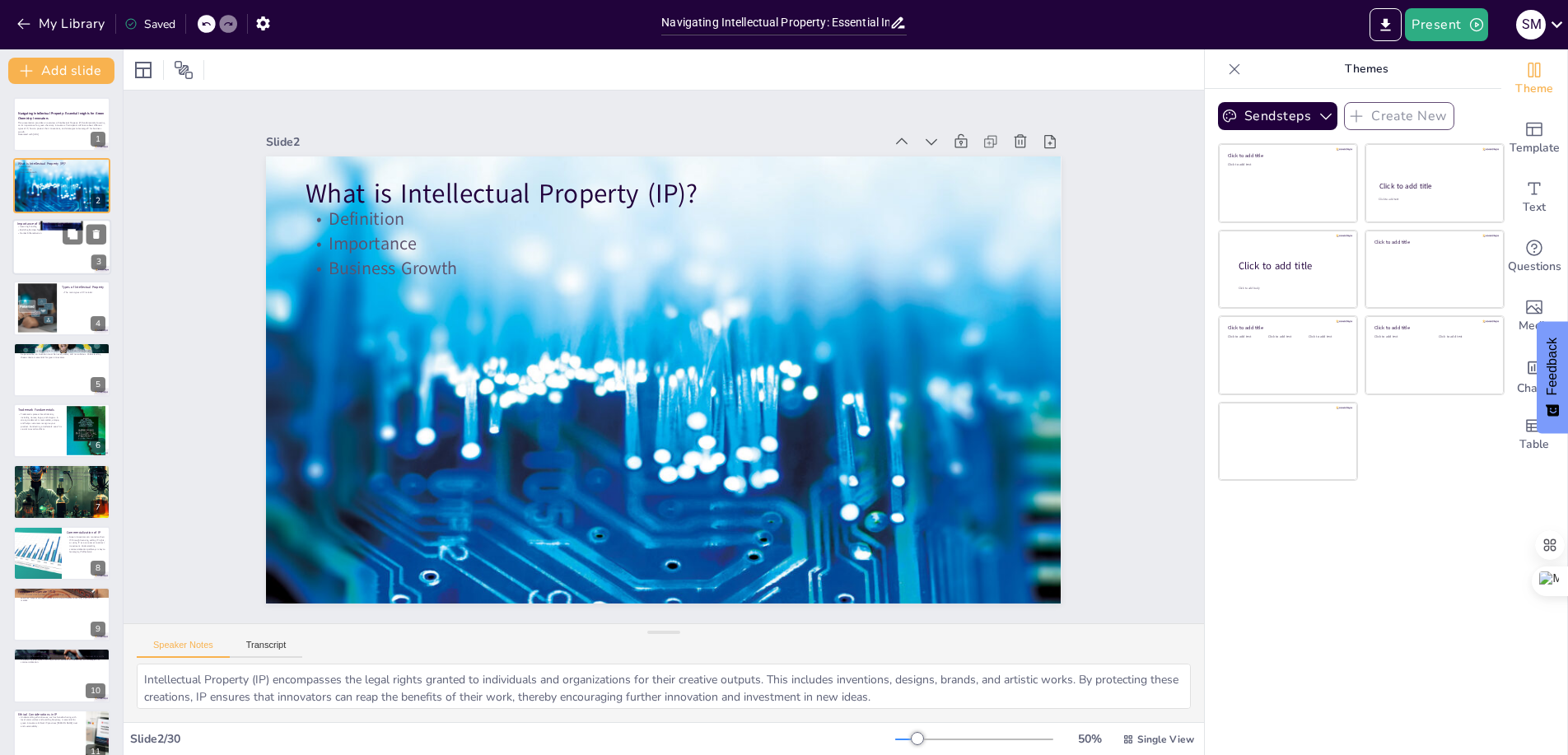
checkbox input "true"
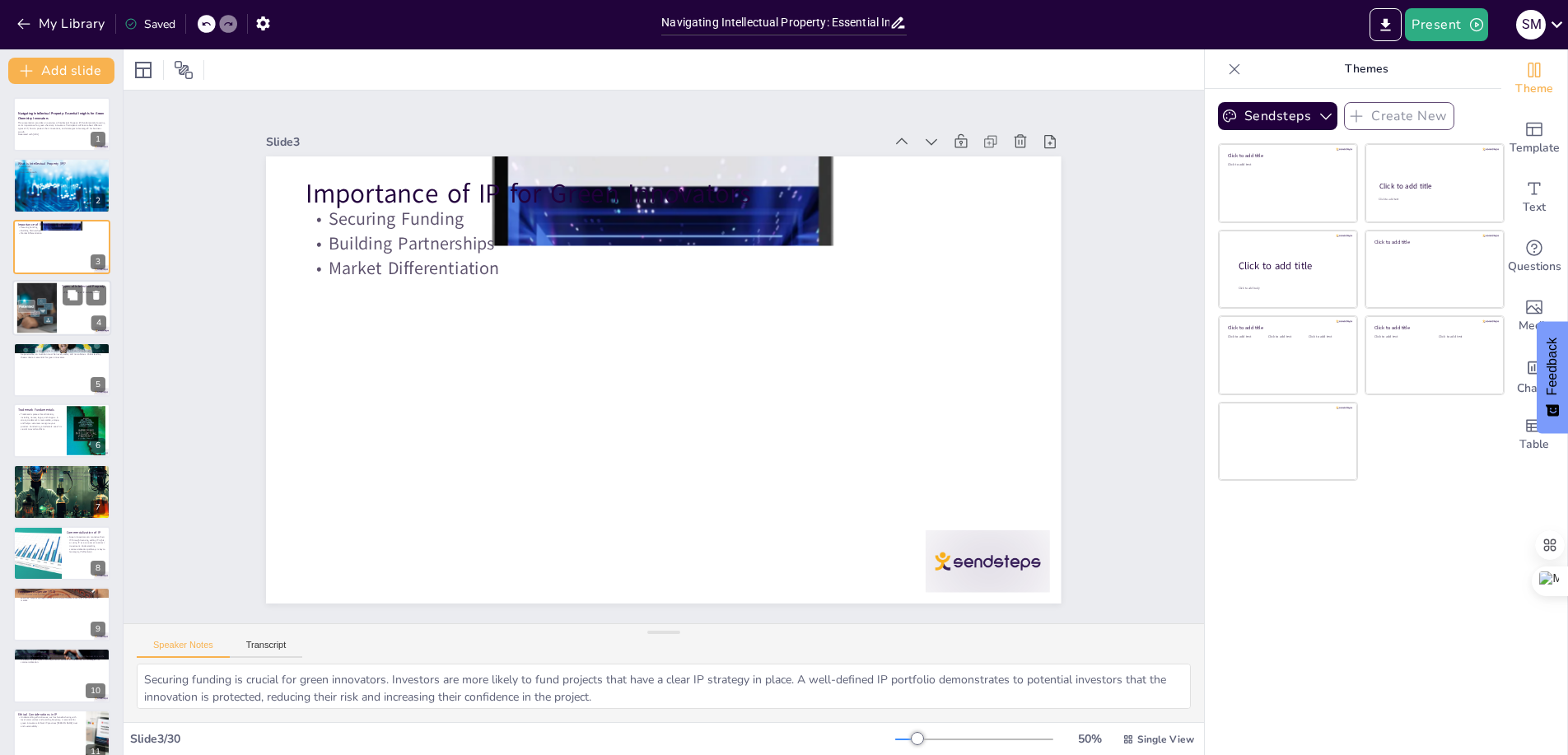
checkbox input "true"
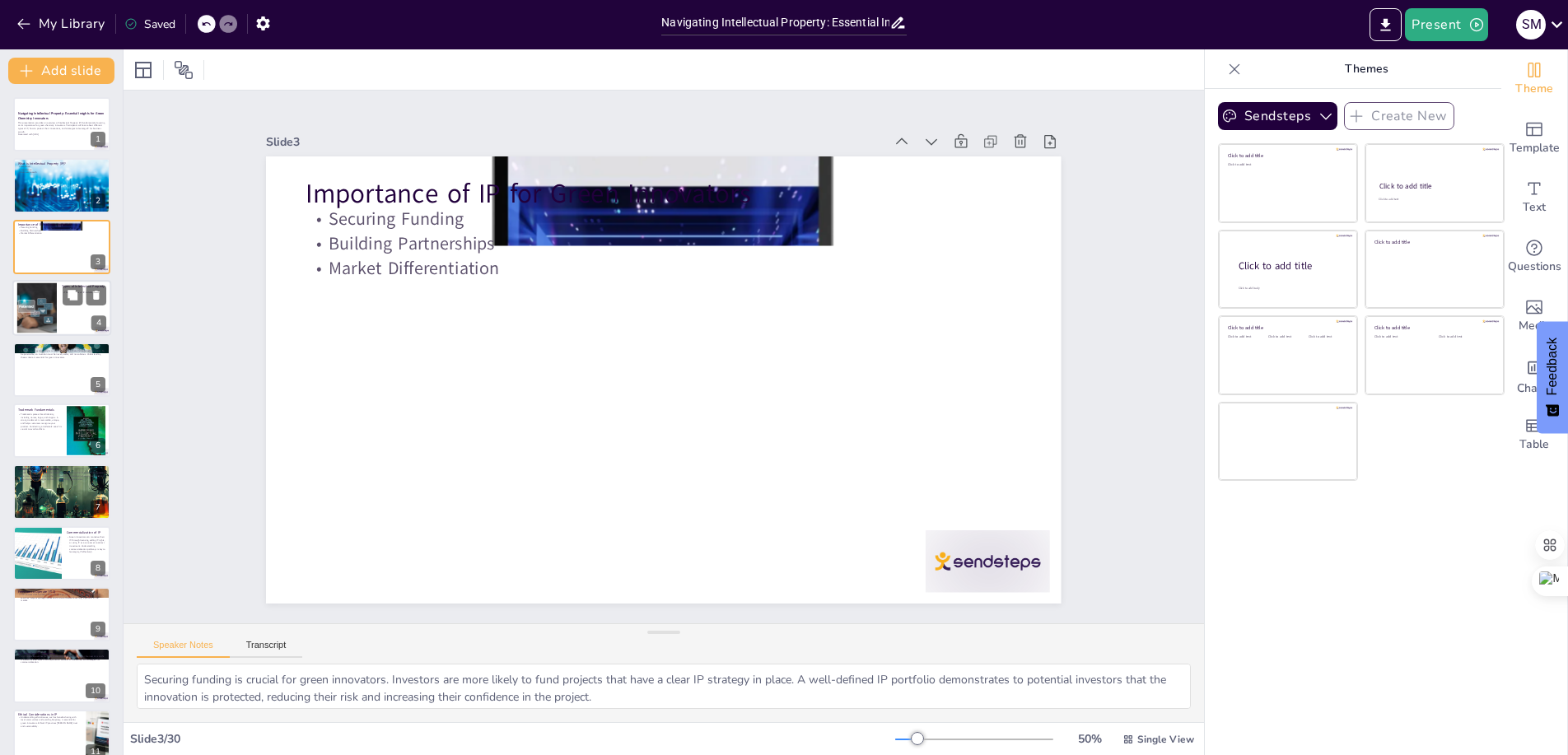
checkbox input "true"
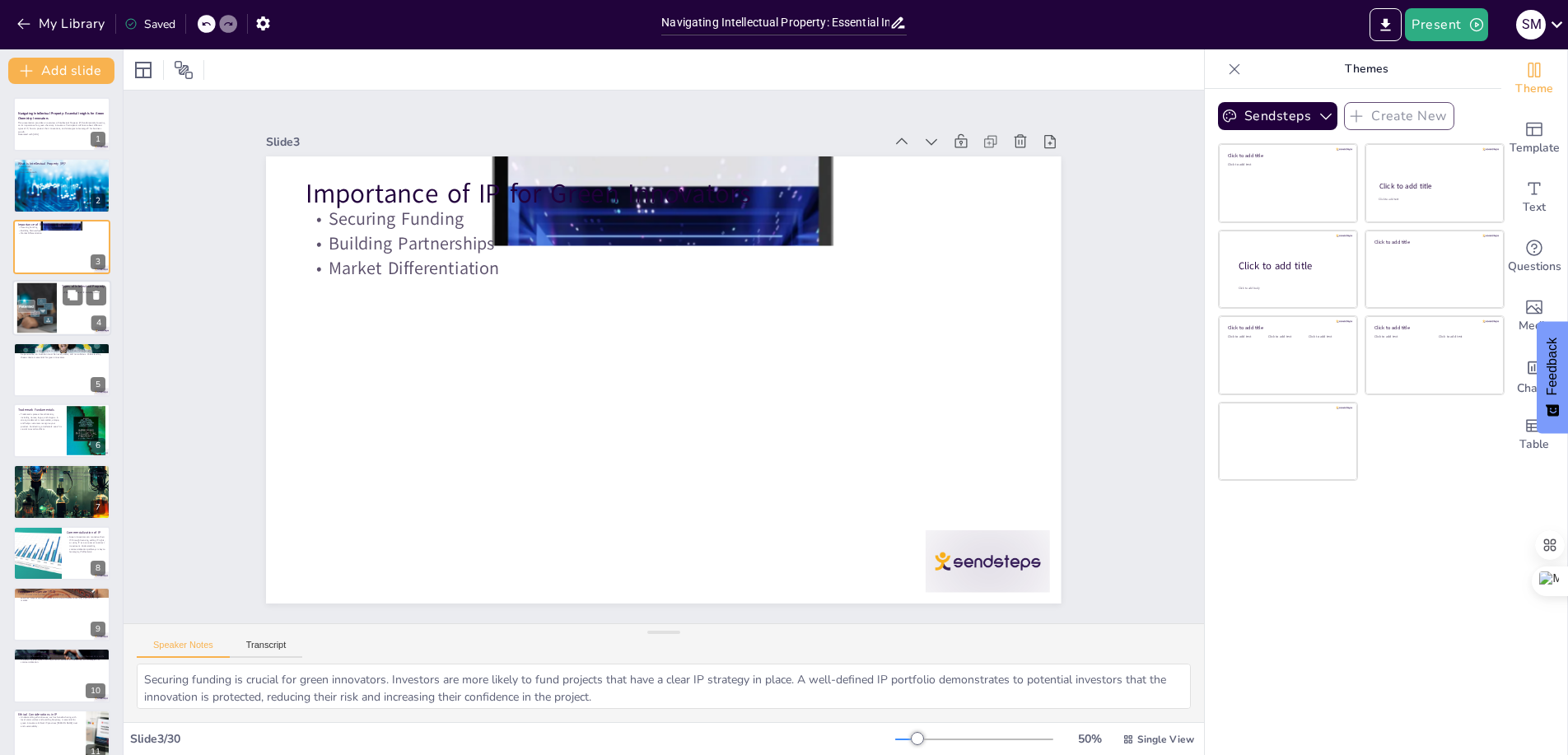
click at [37, 329] on div at bounding box center [37, 308] width 89 height 50
checkbox input "true"
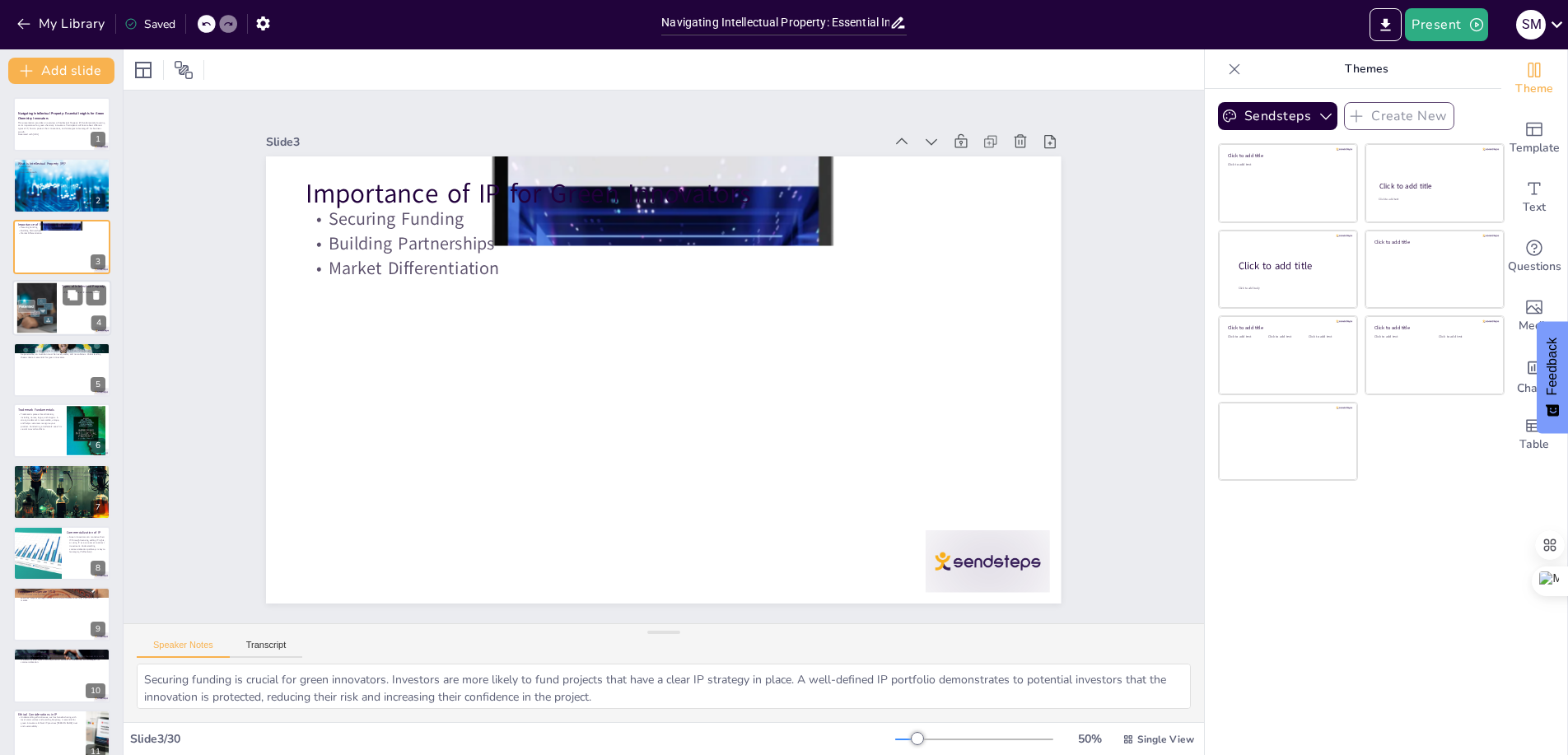
checkbox input "true"
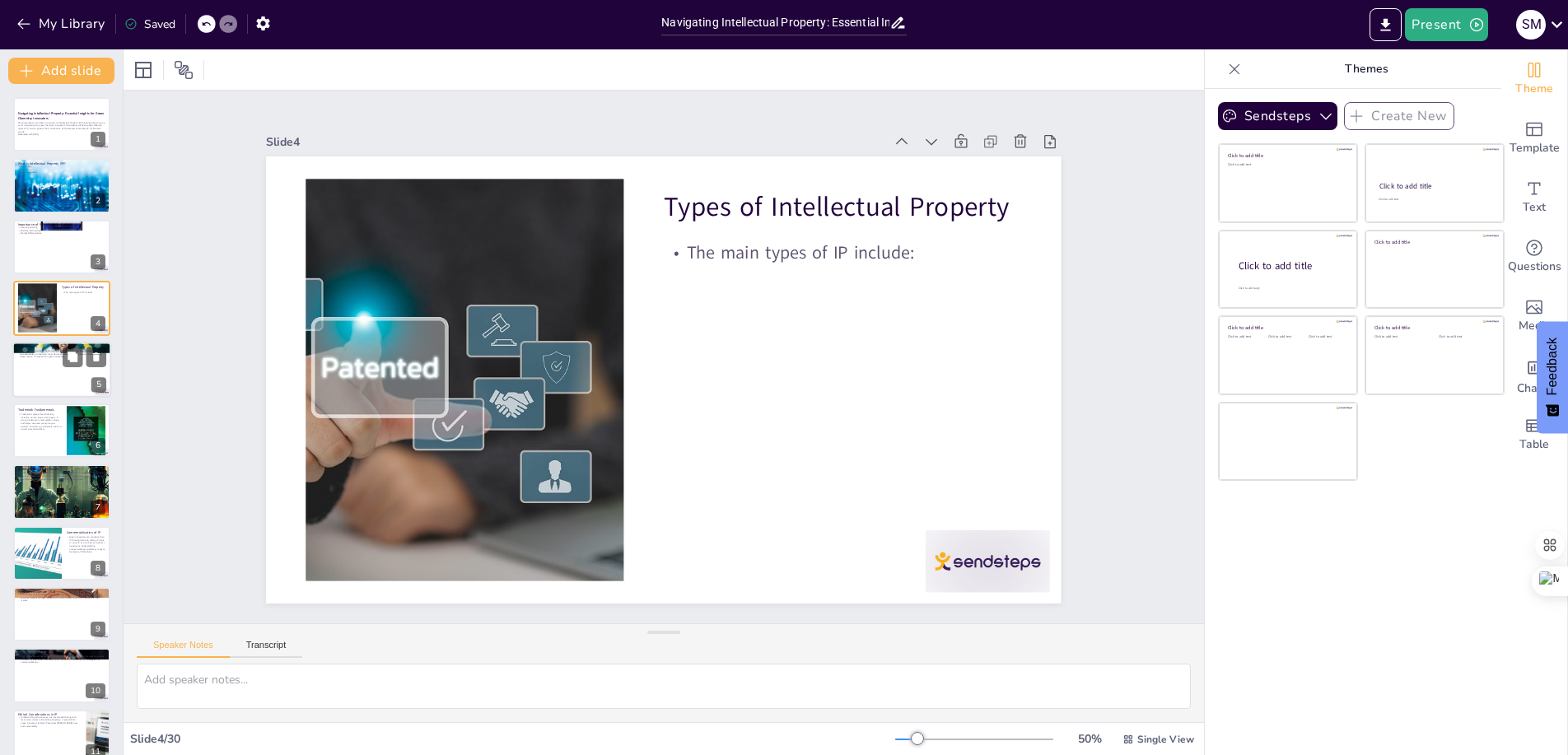
checkbox input "true"
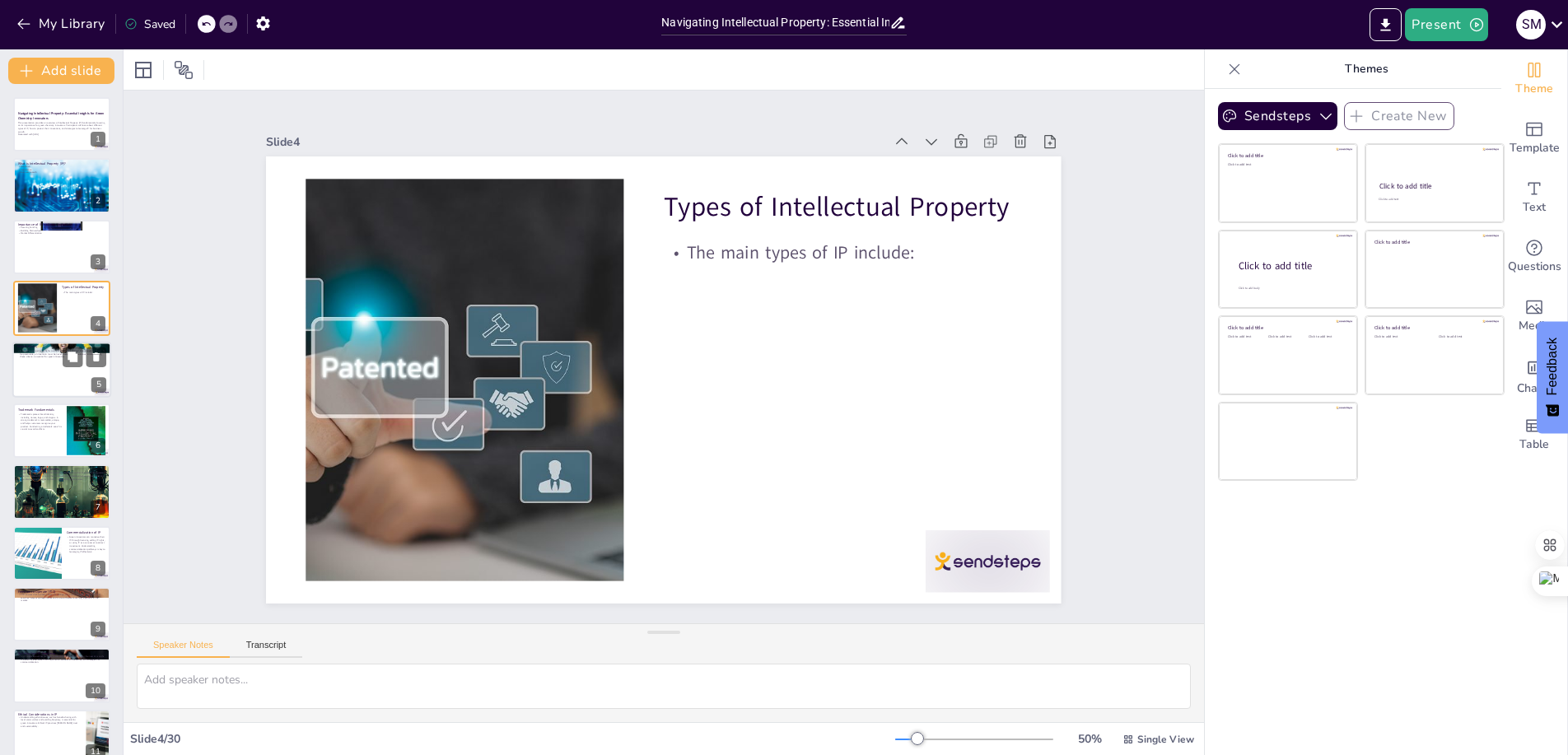
checkbox input "true"
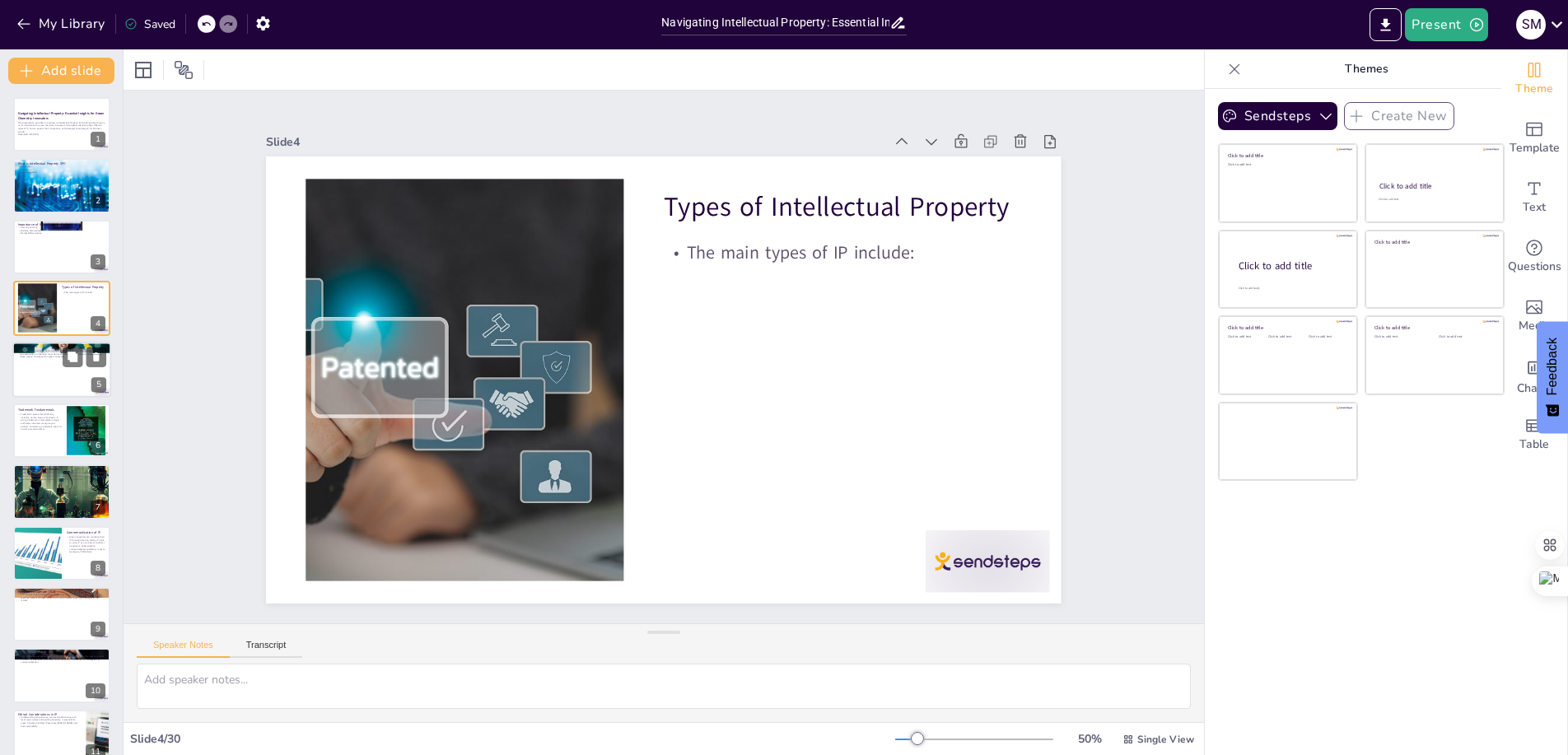
checkbox input "true"
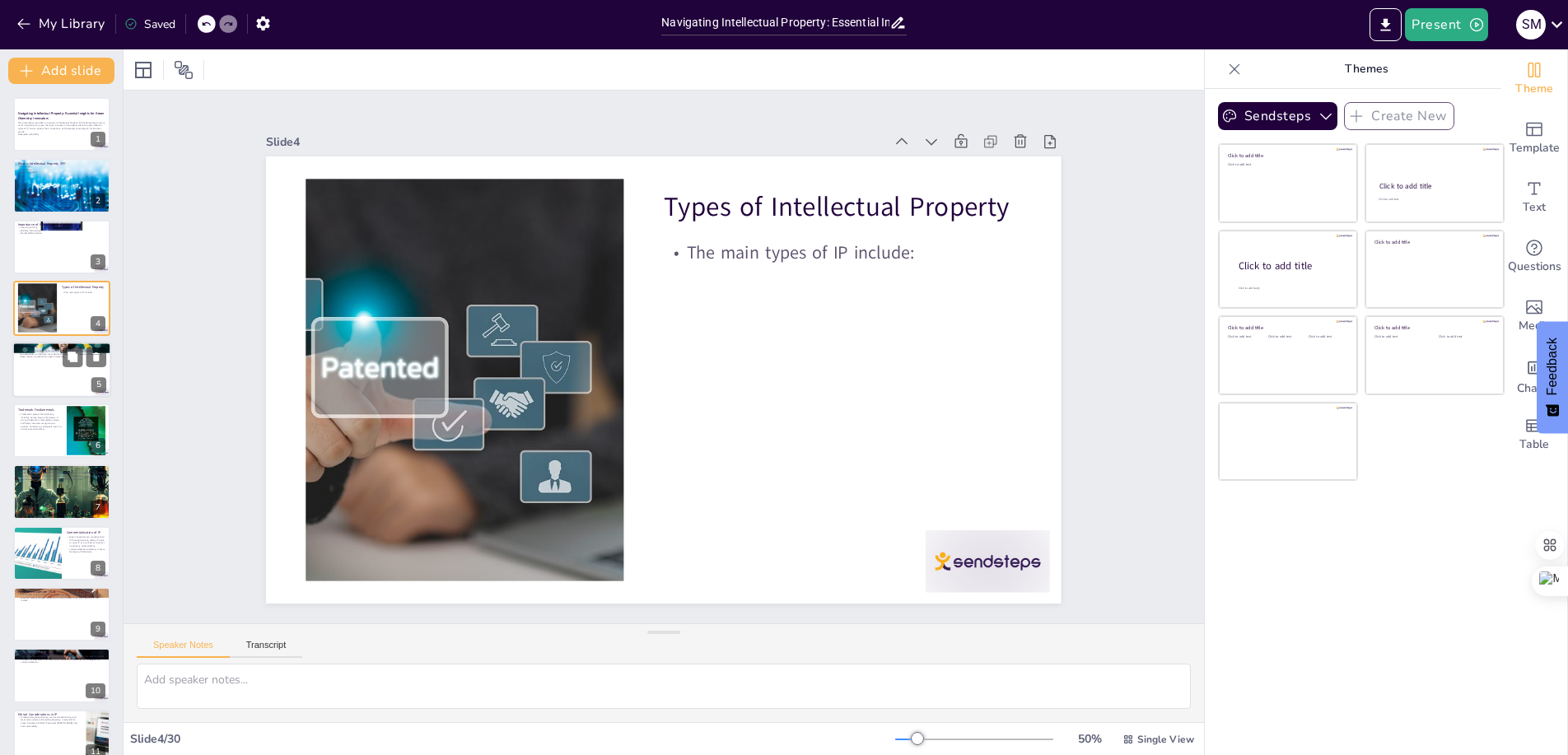
checkbox input "true"
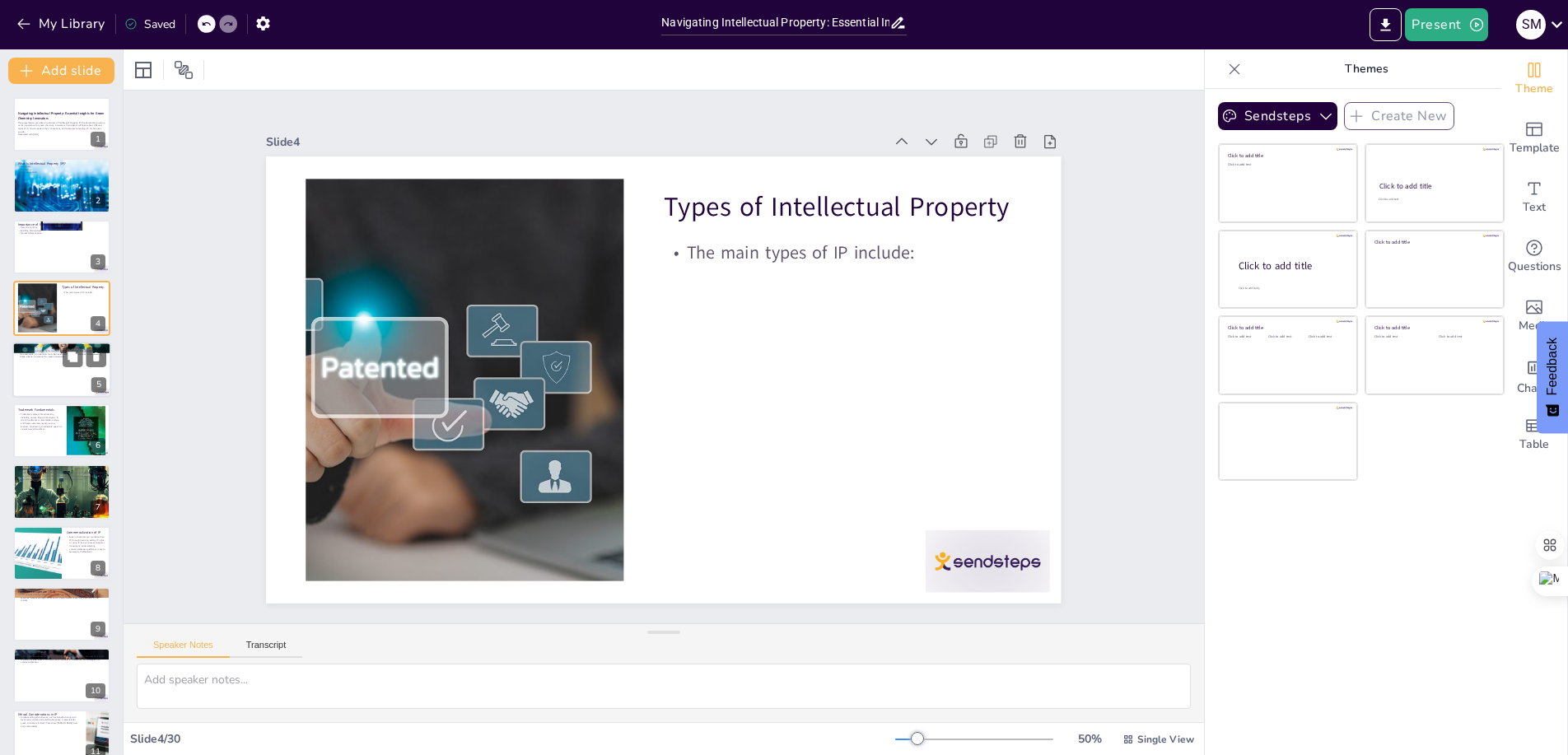
click at [57, 369] on div at bounding box center [62, 369] width 99 height 56
checkbox input "true"
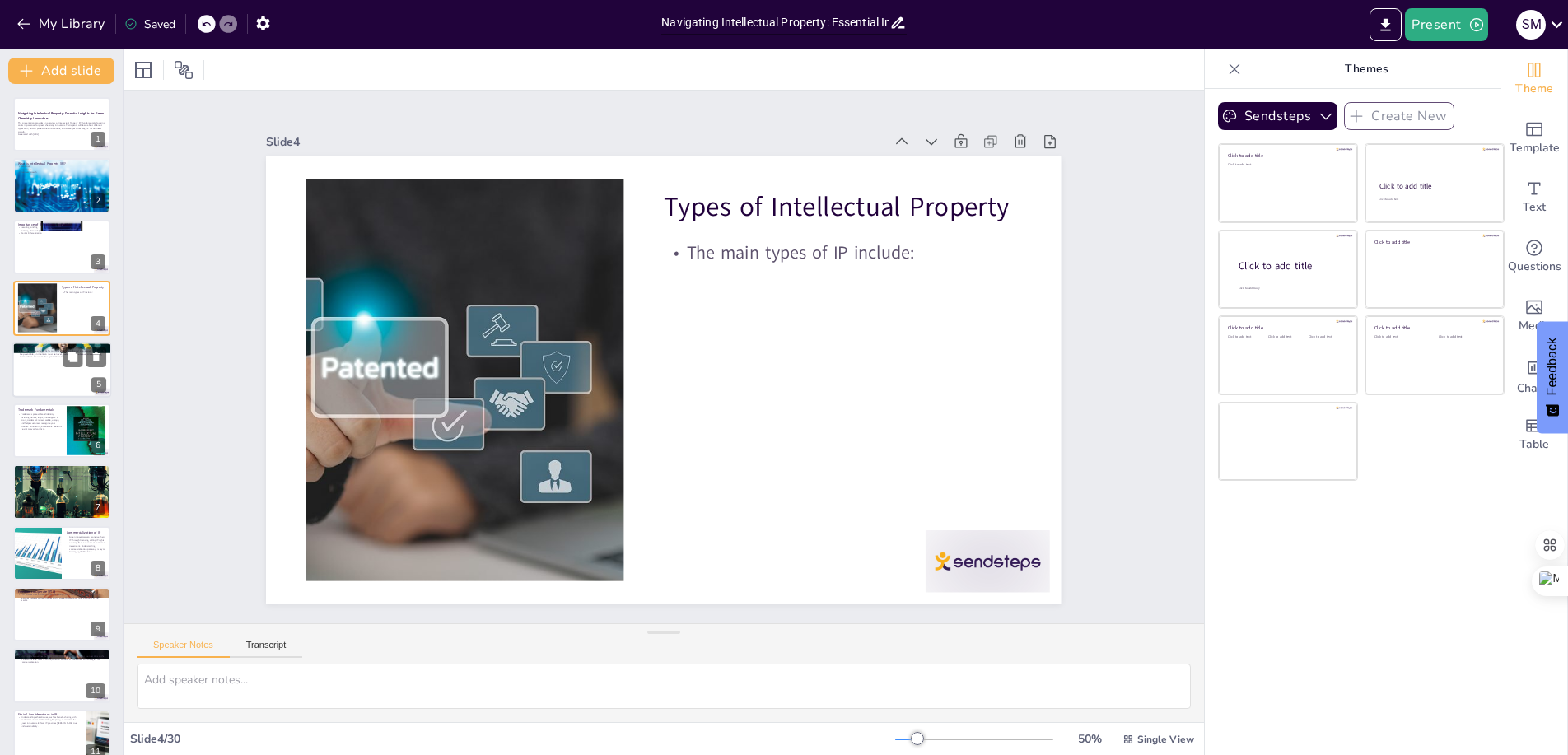
checkbox input "true"
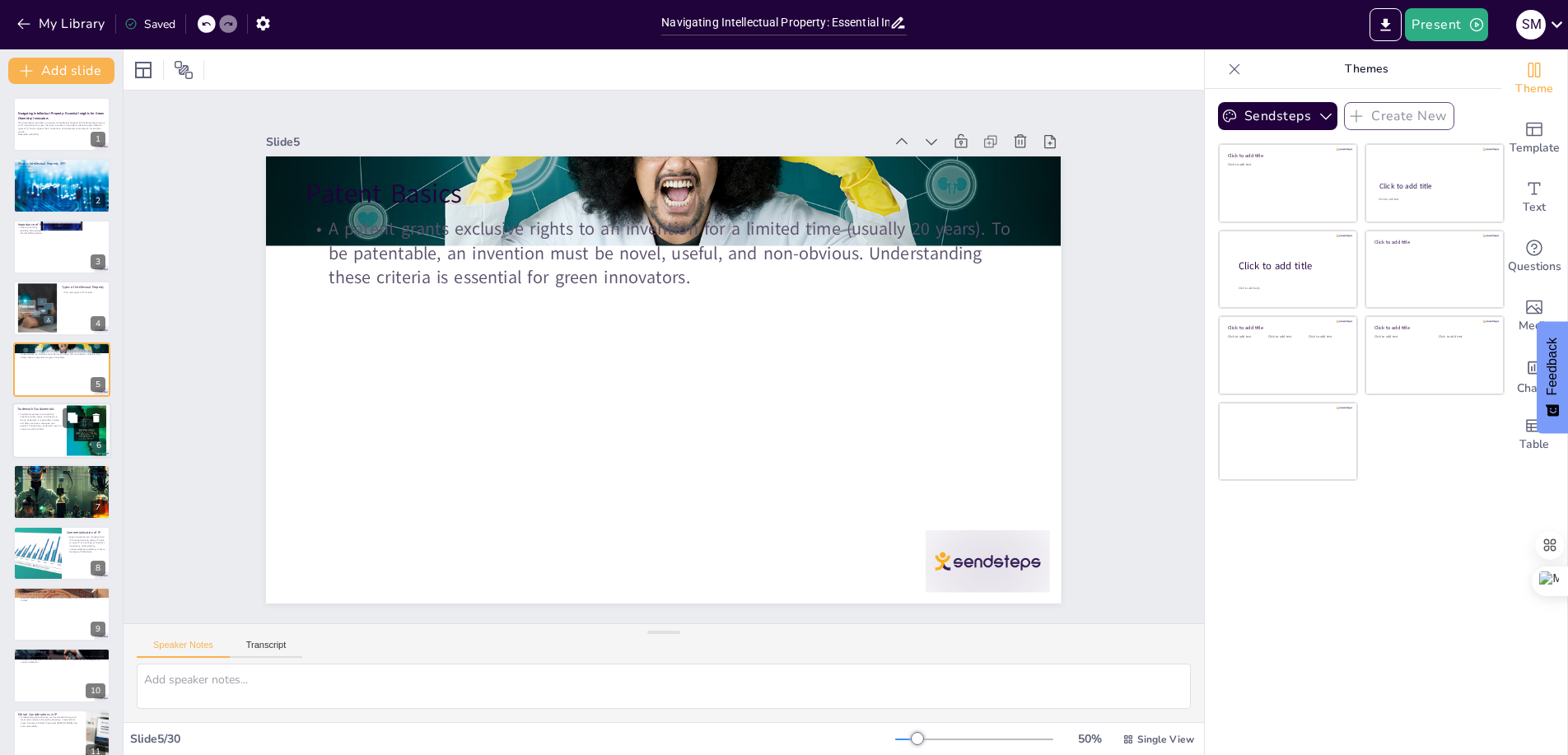
checkbox input "true"
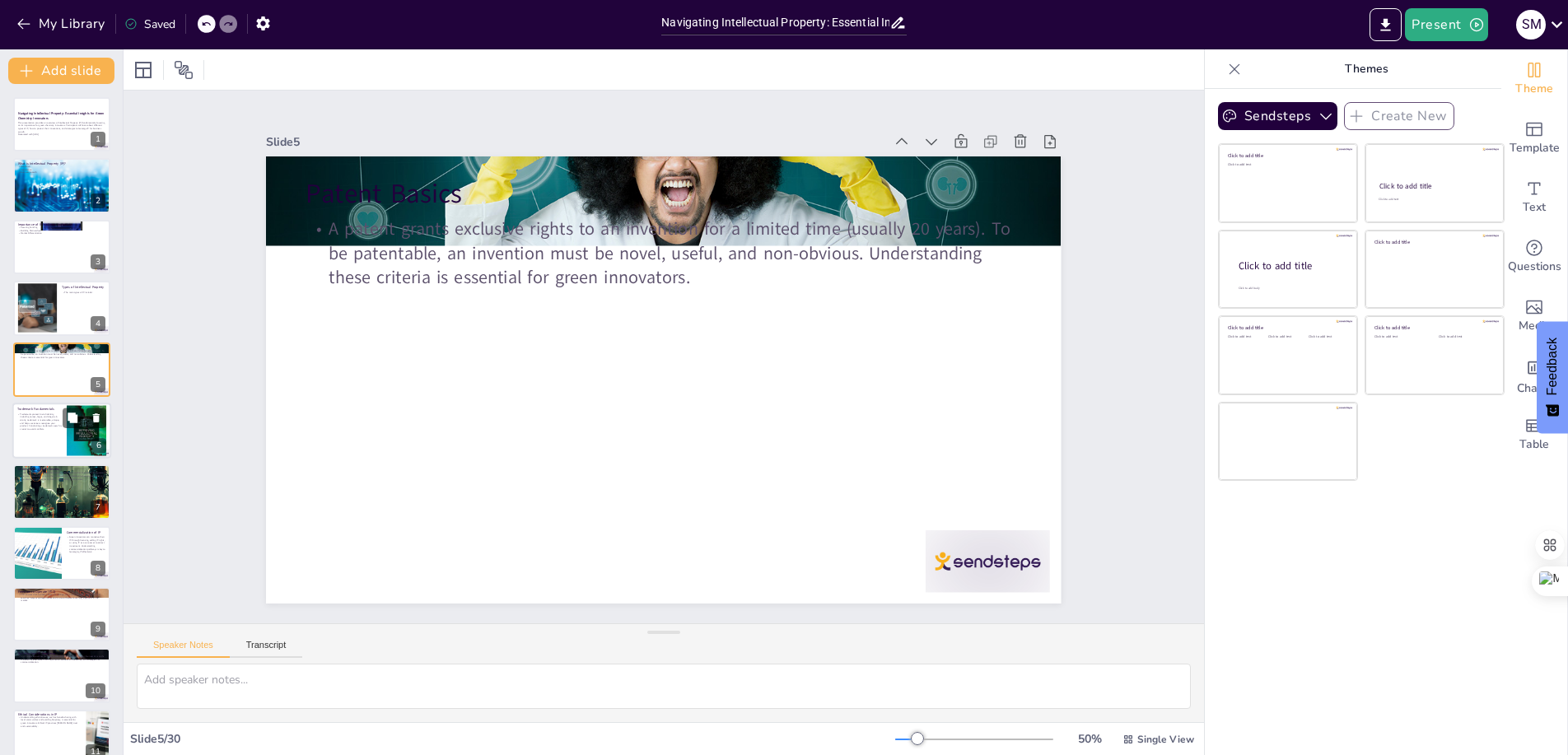
checkbox input "true"
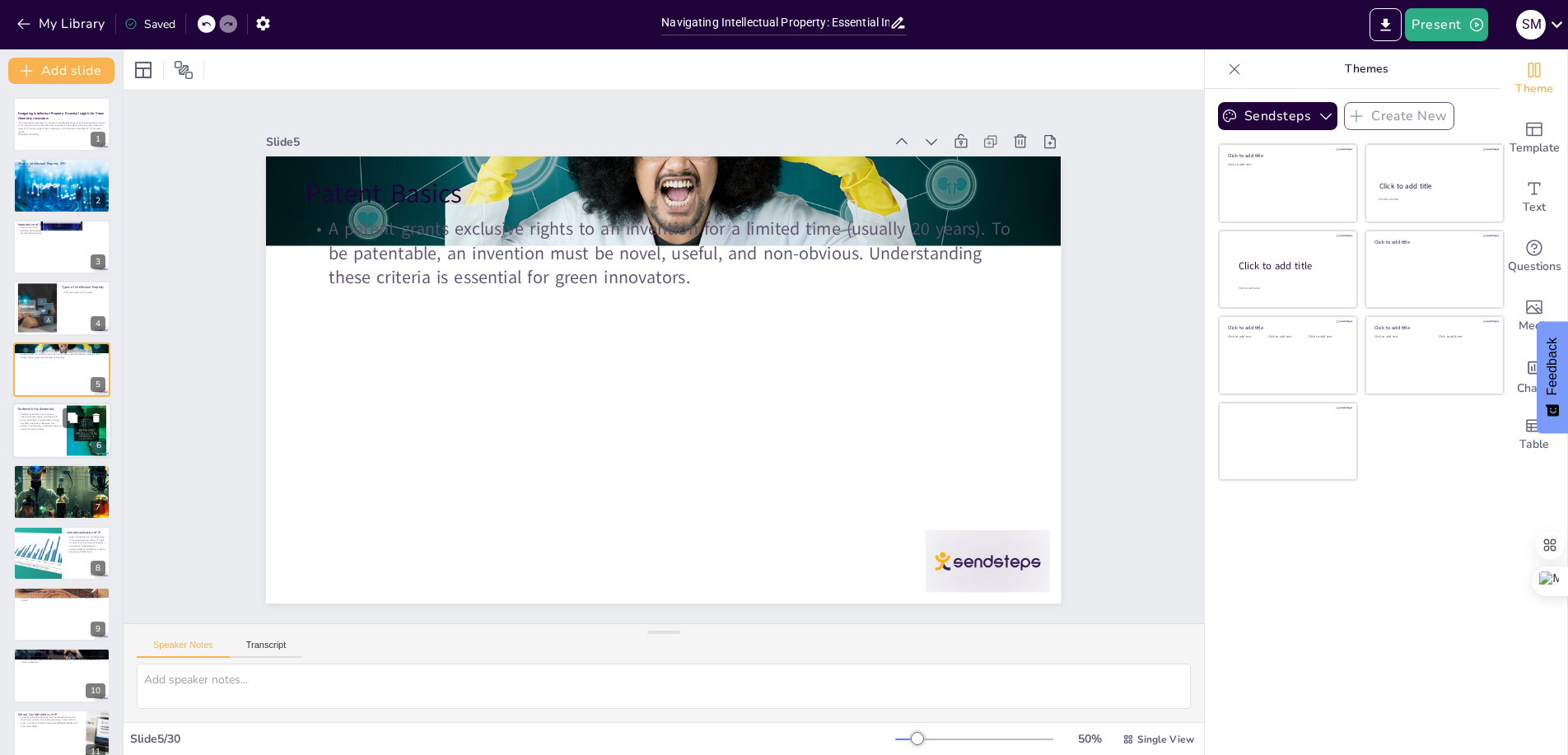
checkbox input "true"
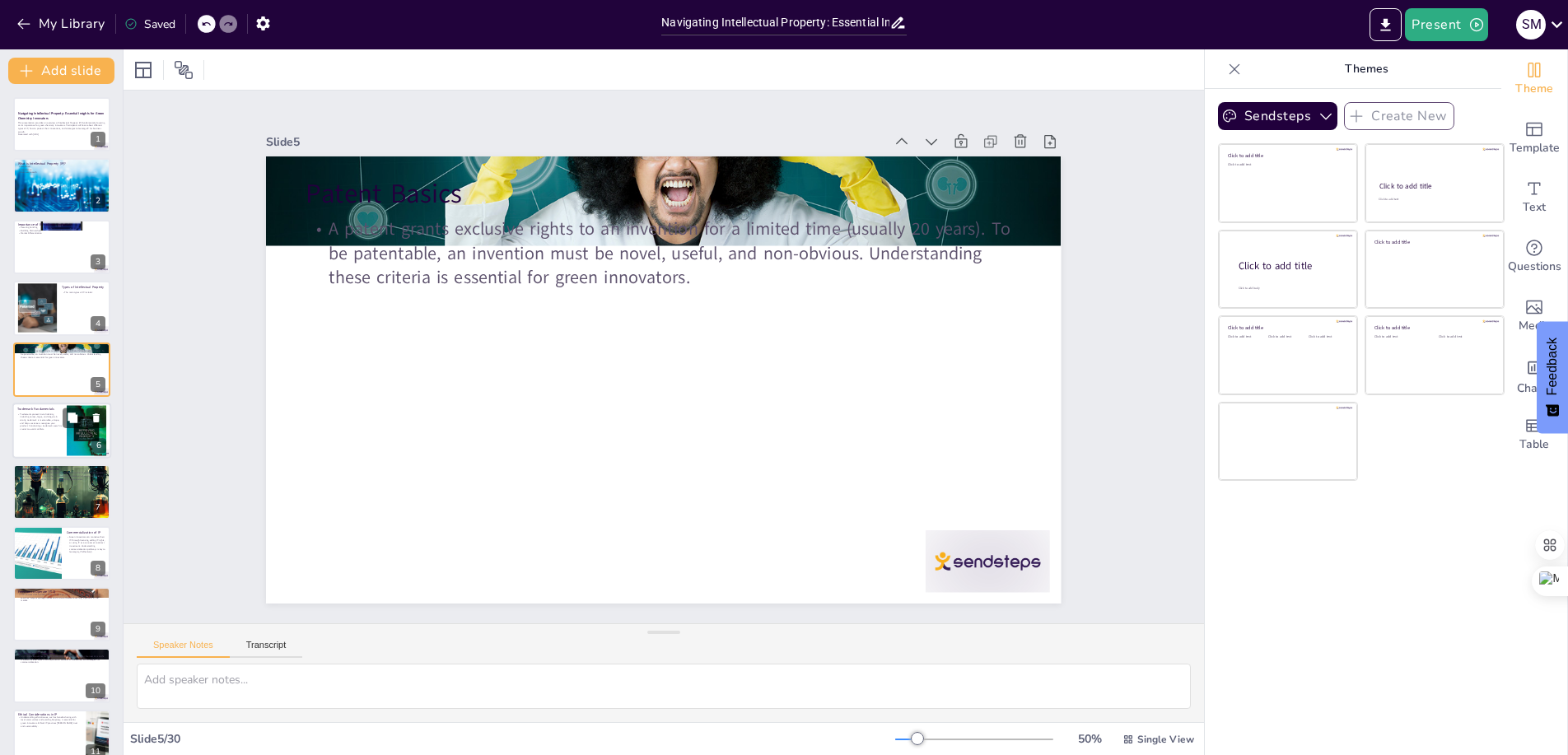
click at [58, 425] on p "Trademarks protect brand identity, including names, logos, and slogans. A stron…" at bounding box center [39, 421] width 44 height 18
checkbox input "true"
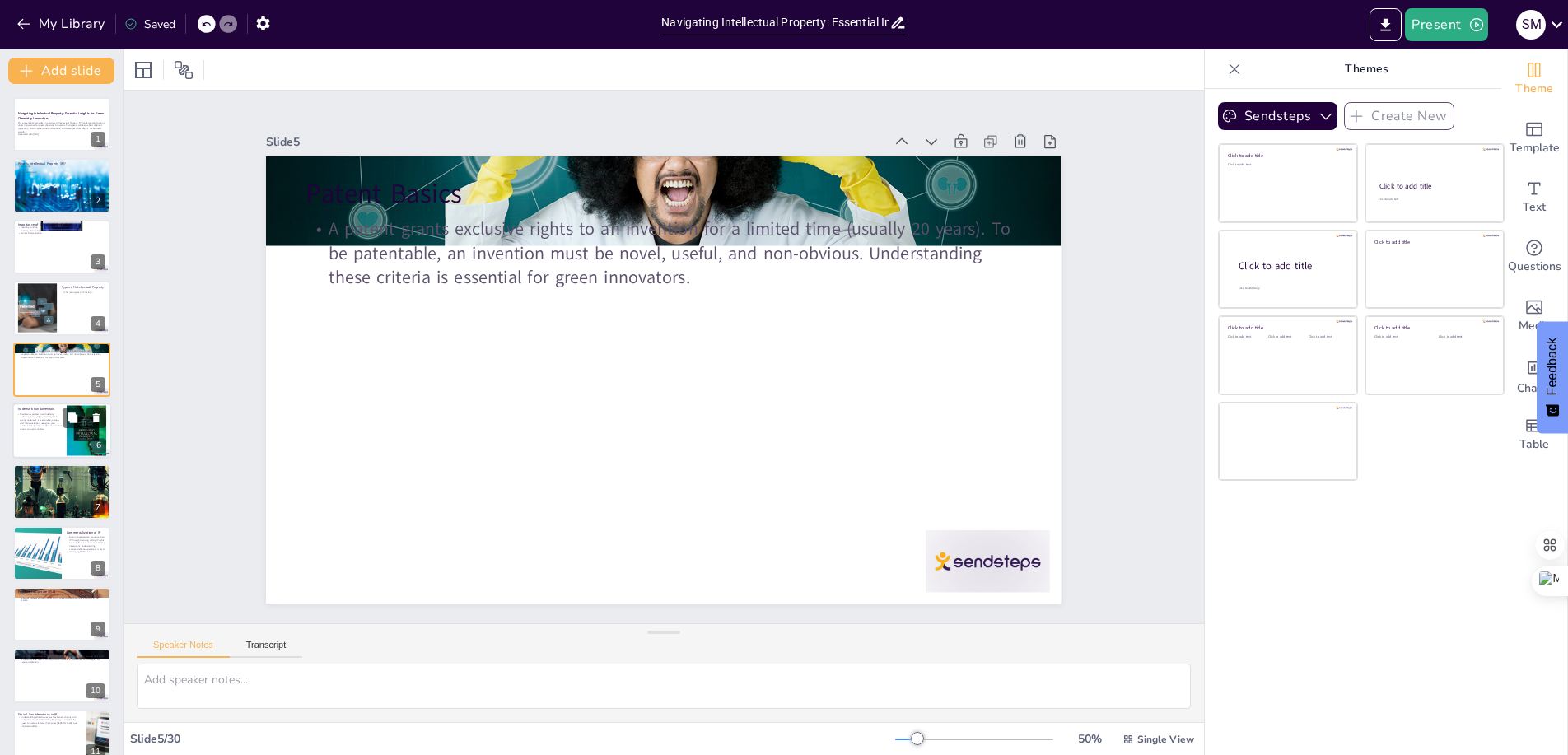
checkbox input "true"
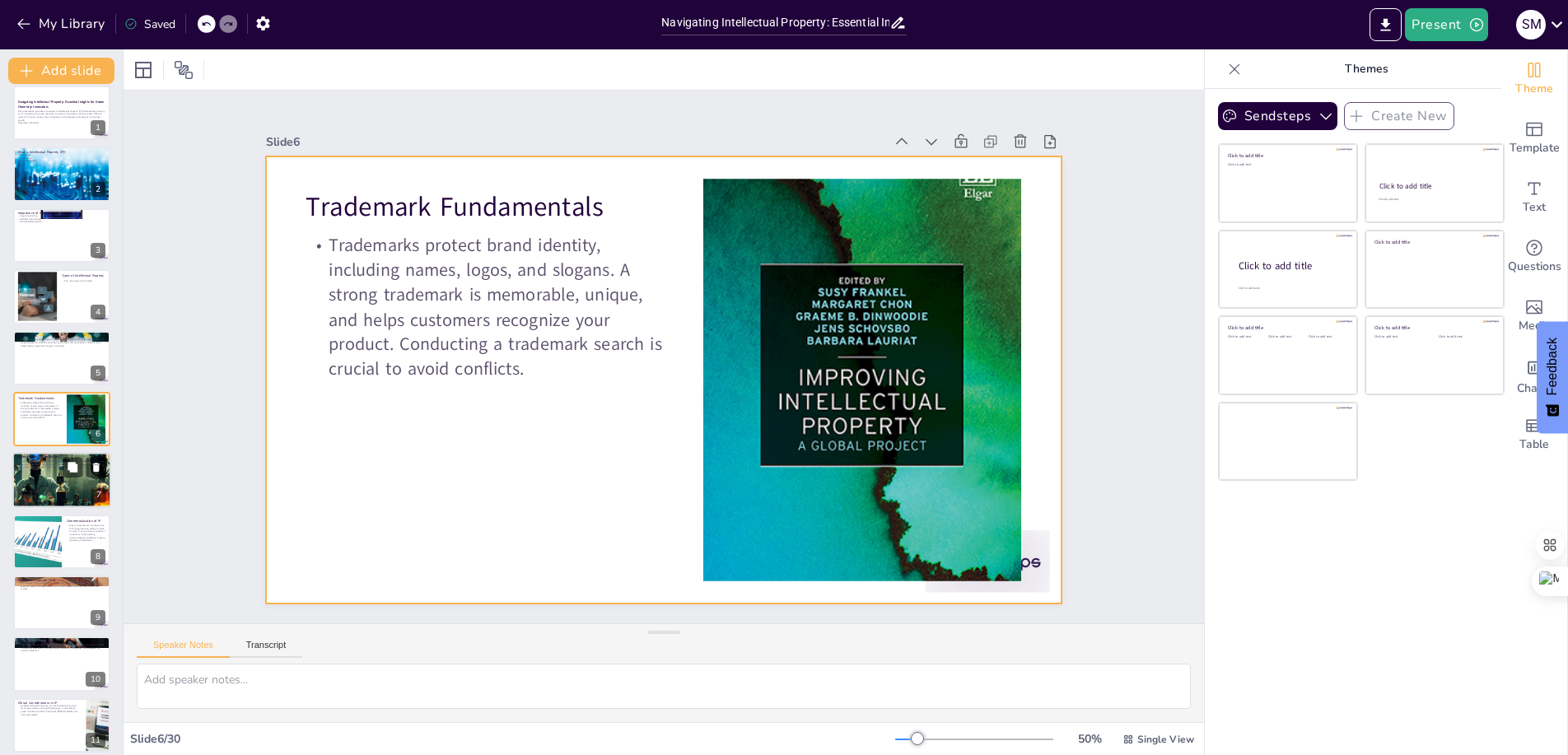
checkbox input "true"
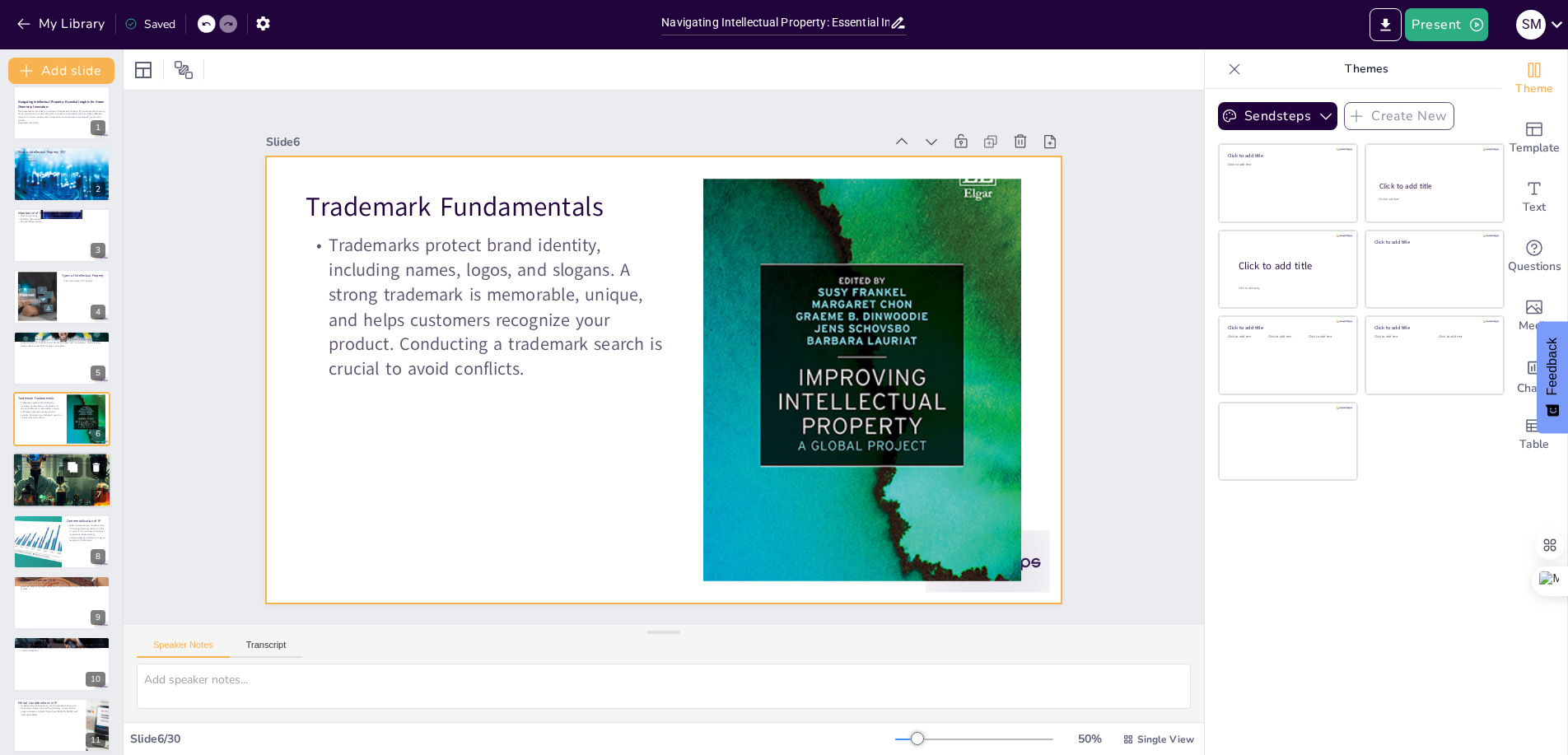
checkbox input "true"
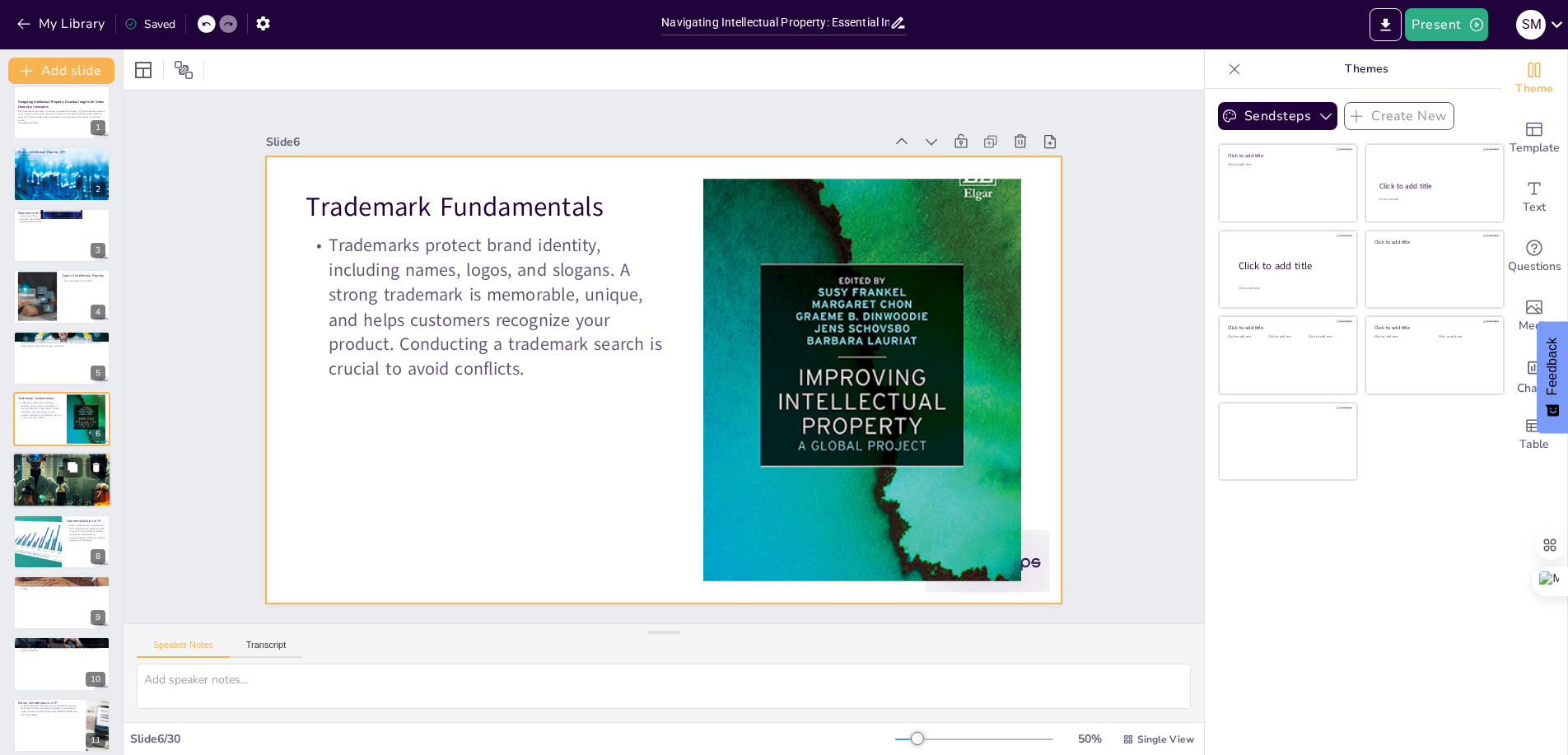
checkbox input "true"
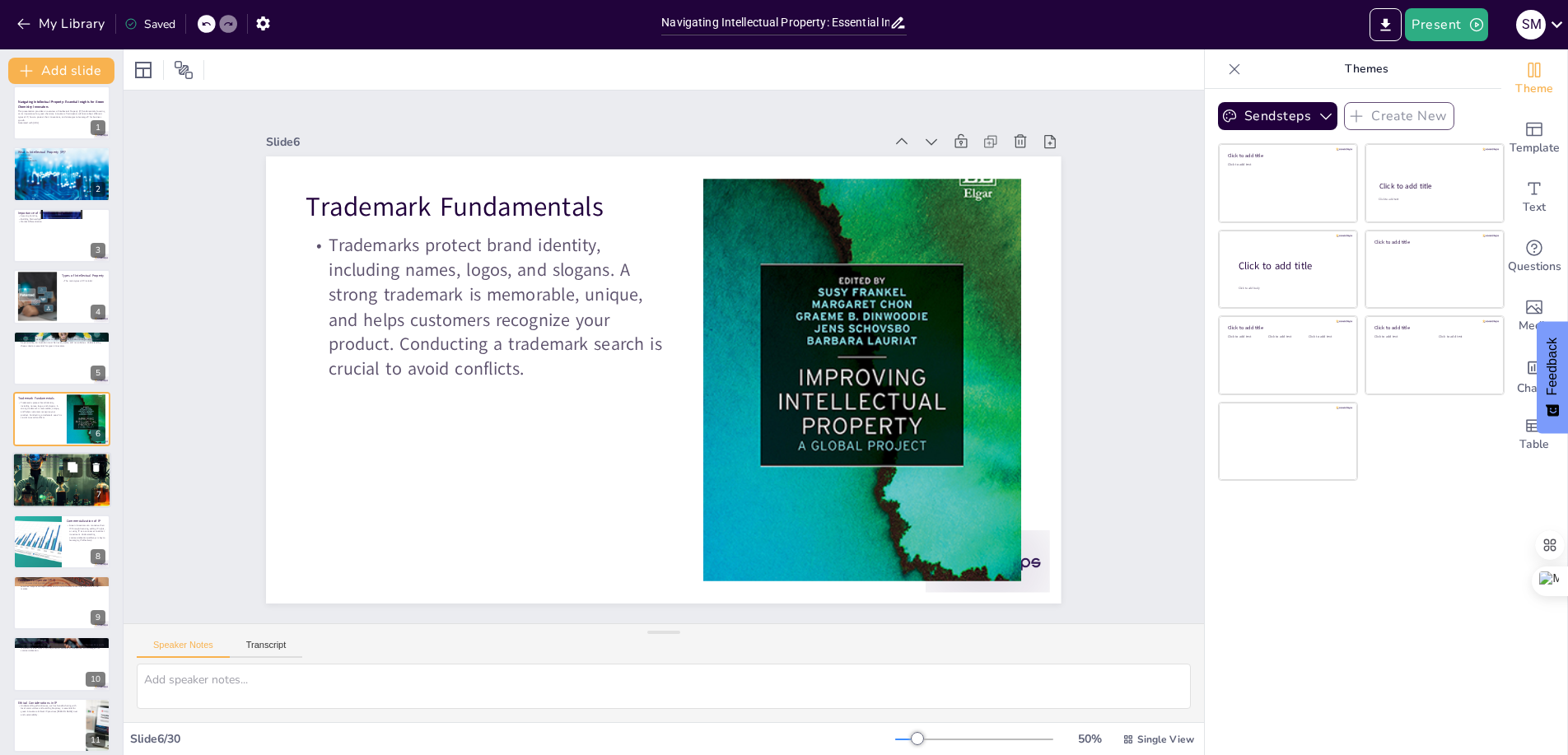
click at [53, 482] on div at bounding box center [61, 481] width 127 height 56
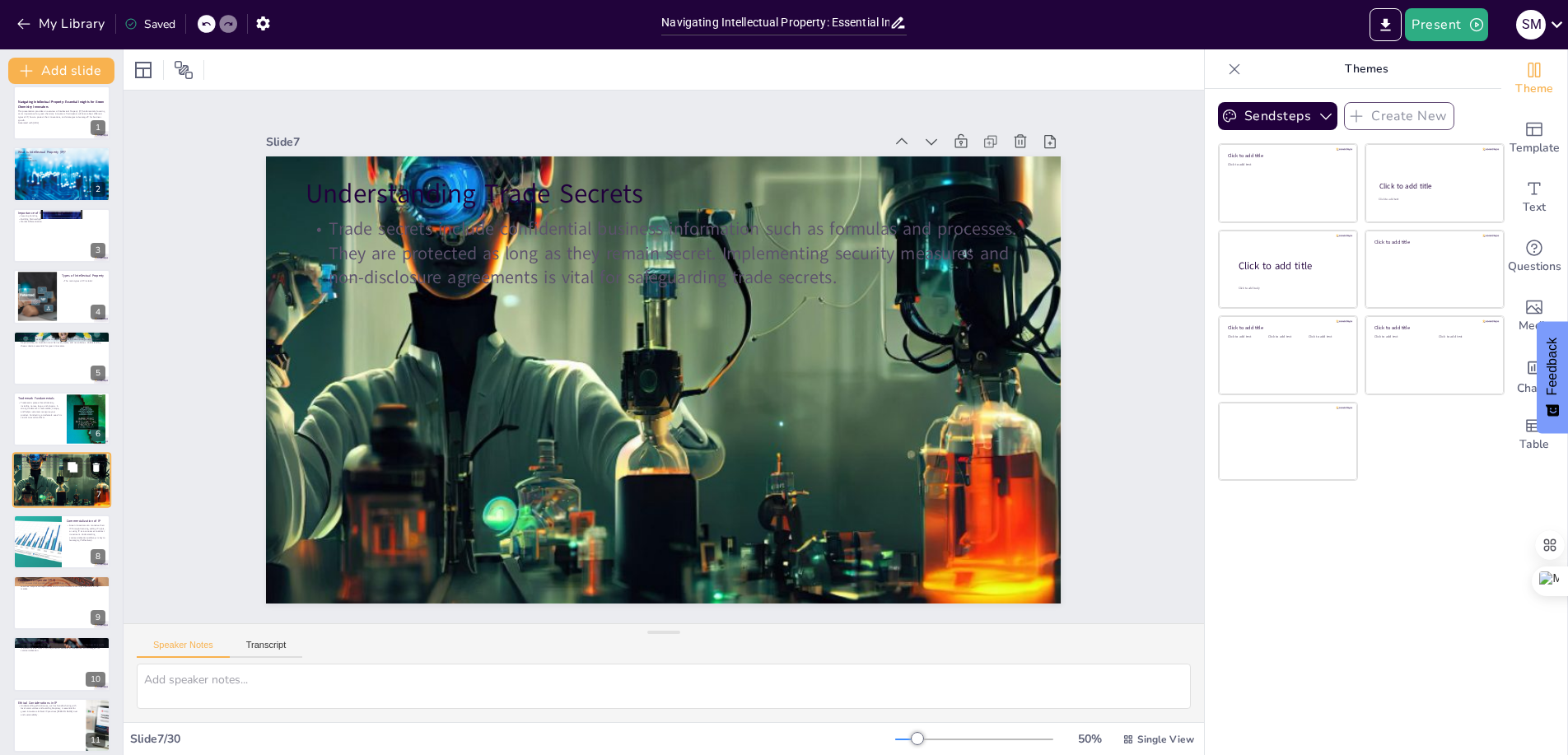
scroll to position [72, 0]
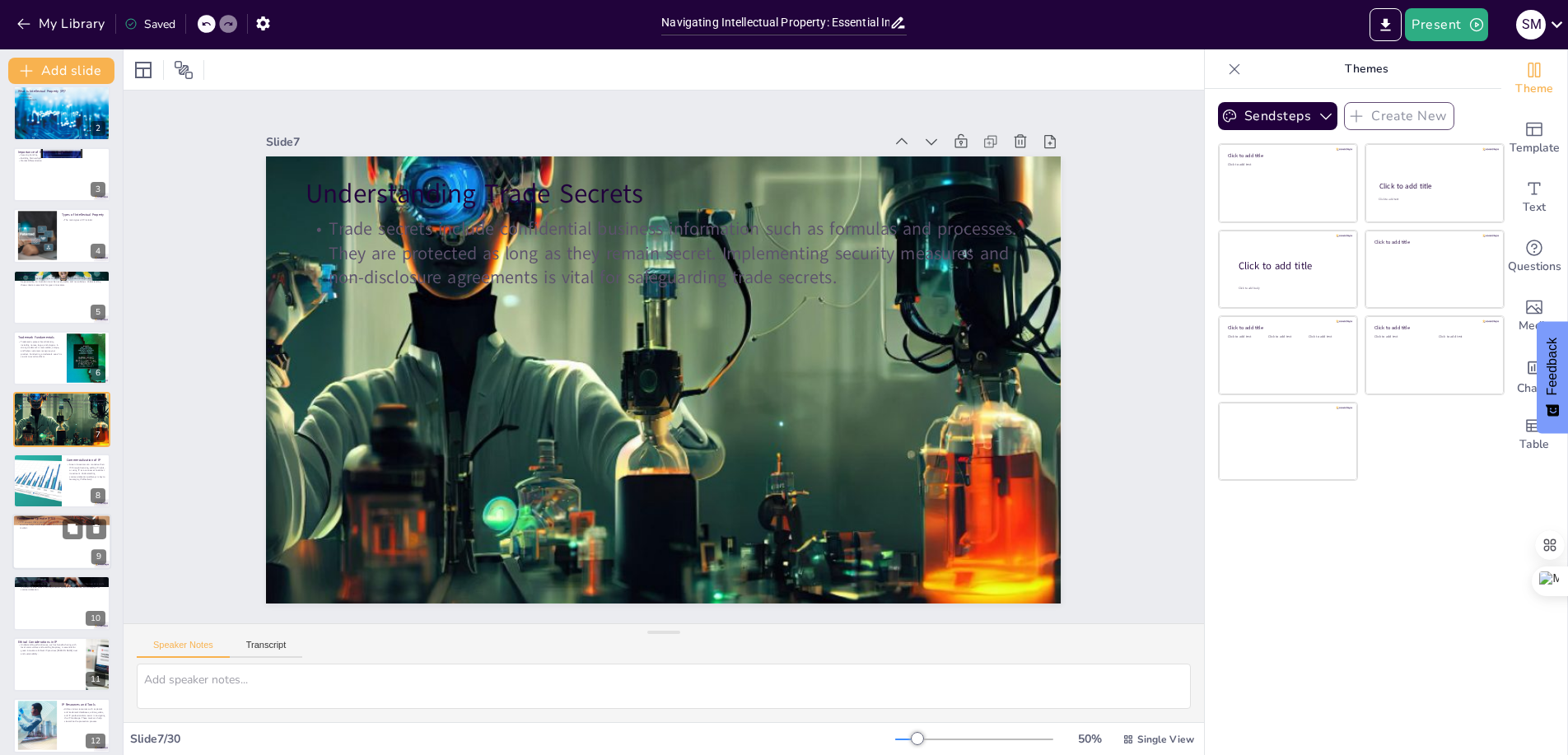
click at [54, 528] on p "FTO ensures that a product does not infringe on existing IP rights. Conducting …" at bounding box center [61, 525] width 89 height 9
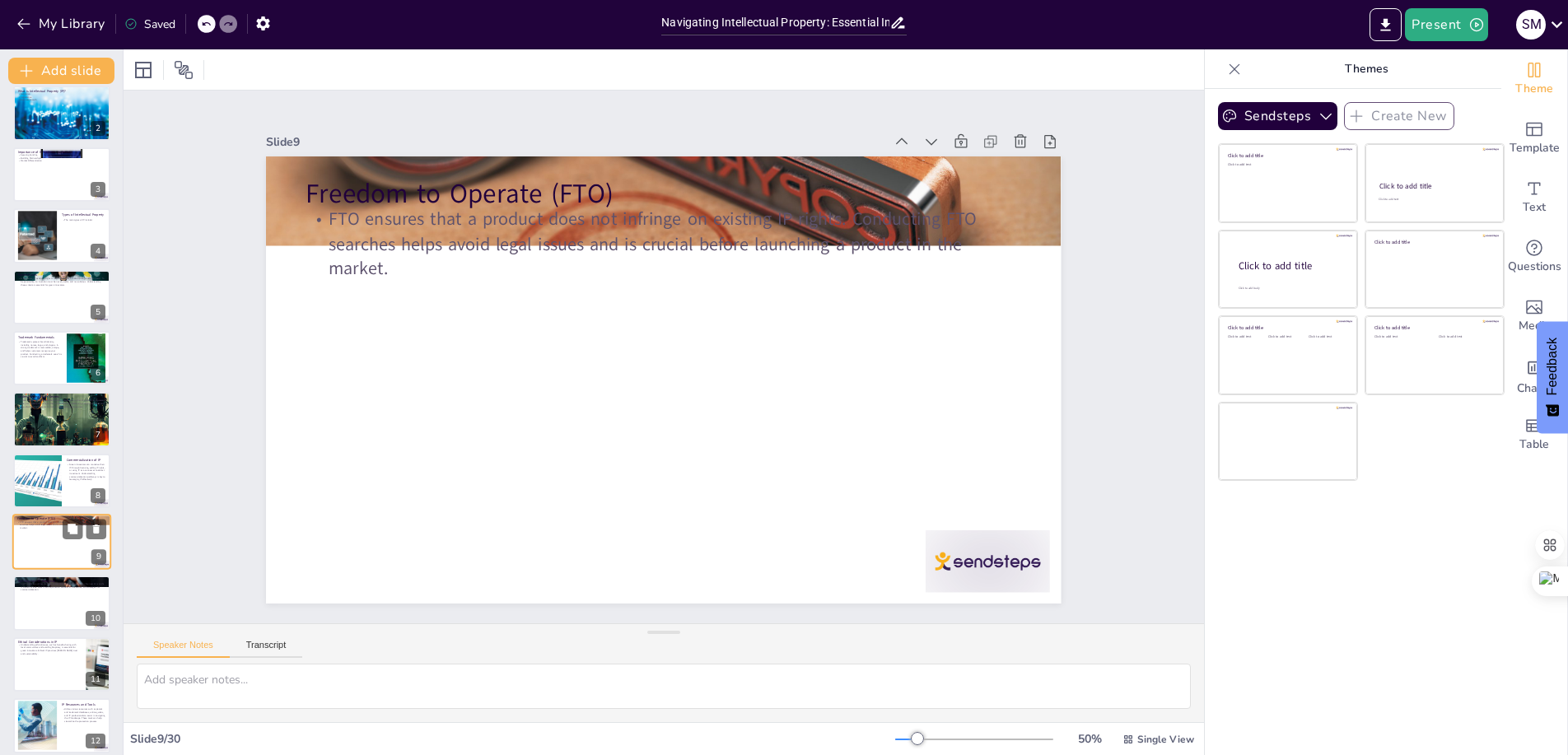
scroll to position [195, 0]
